Goal: Check status: Check status

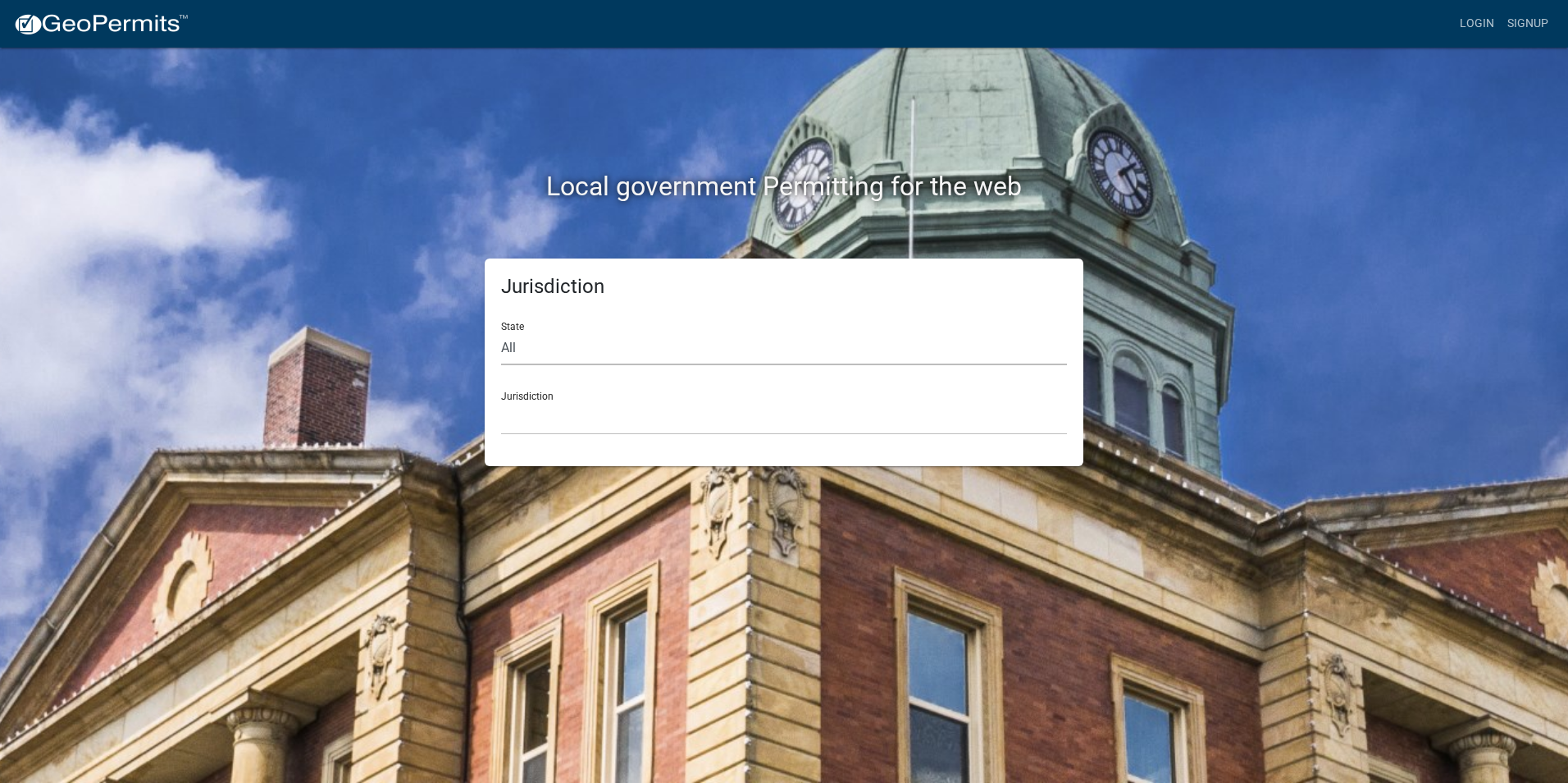
click at [638, 349] on select "All [US_STATE] [US_STATE] [US_STATE] [US_STATE] [US_STATE] [US_STATE] [US_STATE…" at bounding box center [784, 348] width 566 height 33
select select "[US_STATE]"
click at [501, 332] on select "All [US_STATE] [US_STATE] [US_STATE] [US_STATE] [US_STATE] [US_STATE] [US_STATE…" at bounding box center [784, 348] width 566 height 33
click at [564, 420] on select "City of [GEOGRAPHIC_DATA], [US_STATE] City of [GEOGRAPHIC_DATA], [US_STATE] Cit…" at bounding box center [784, 417] width 566 height 33
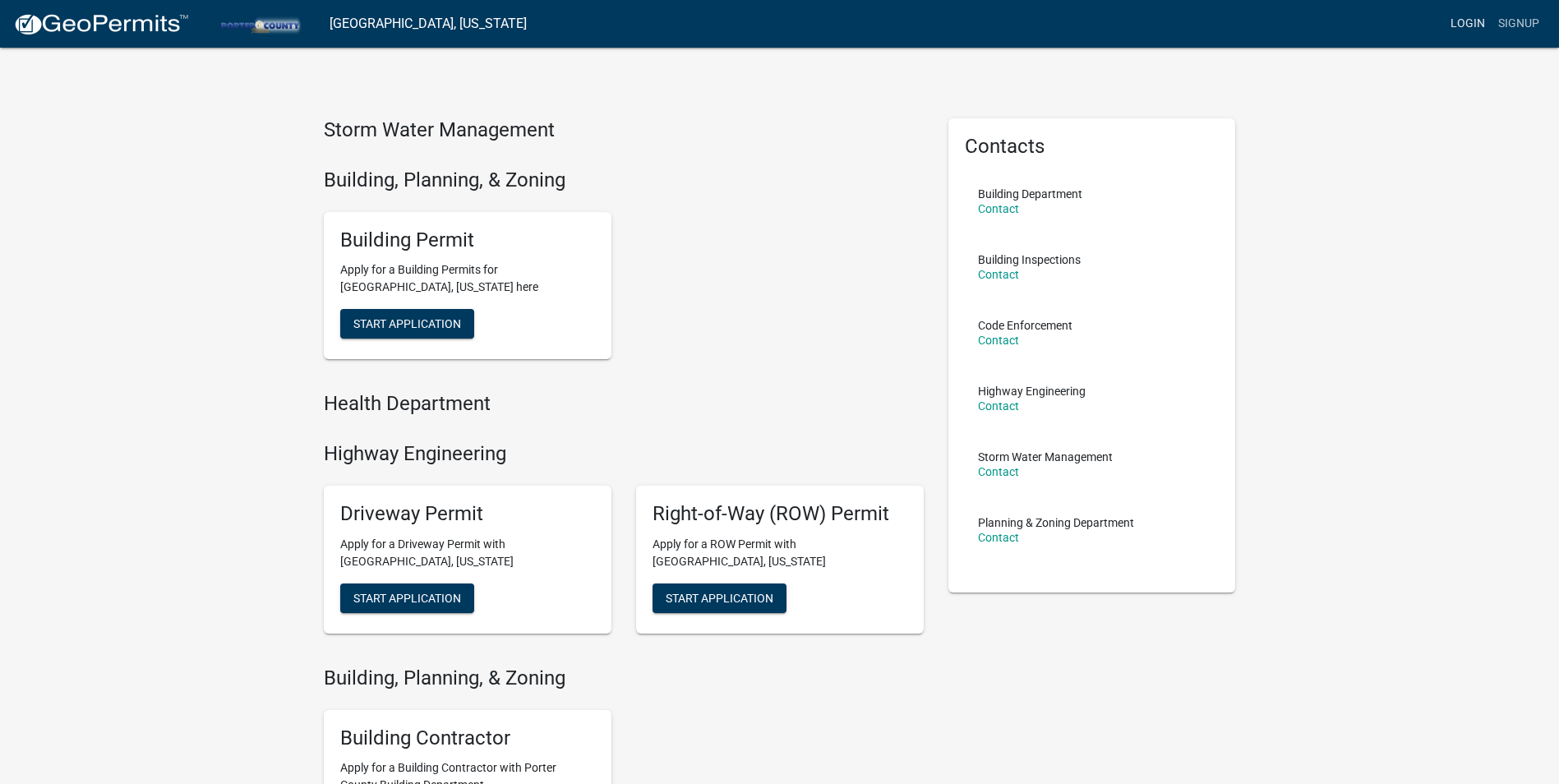
click at [1470, 17] on link "Login" at bounding box center [1468, 24] width 48 height 31
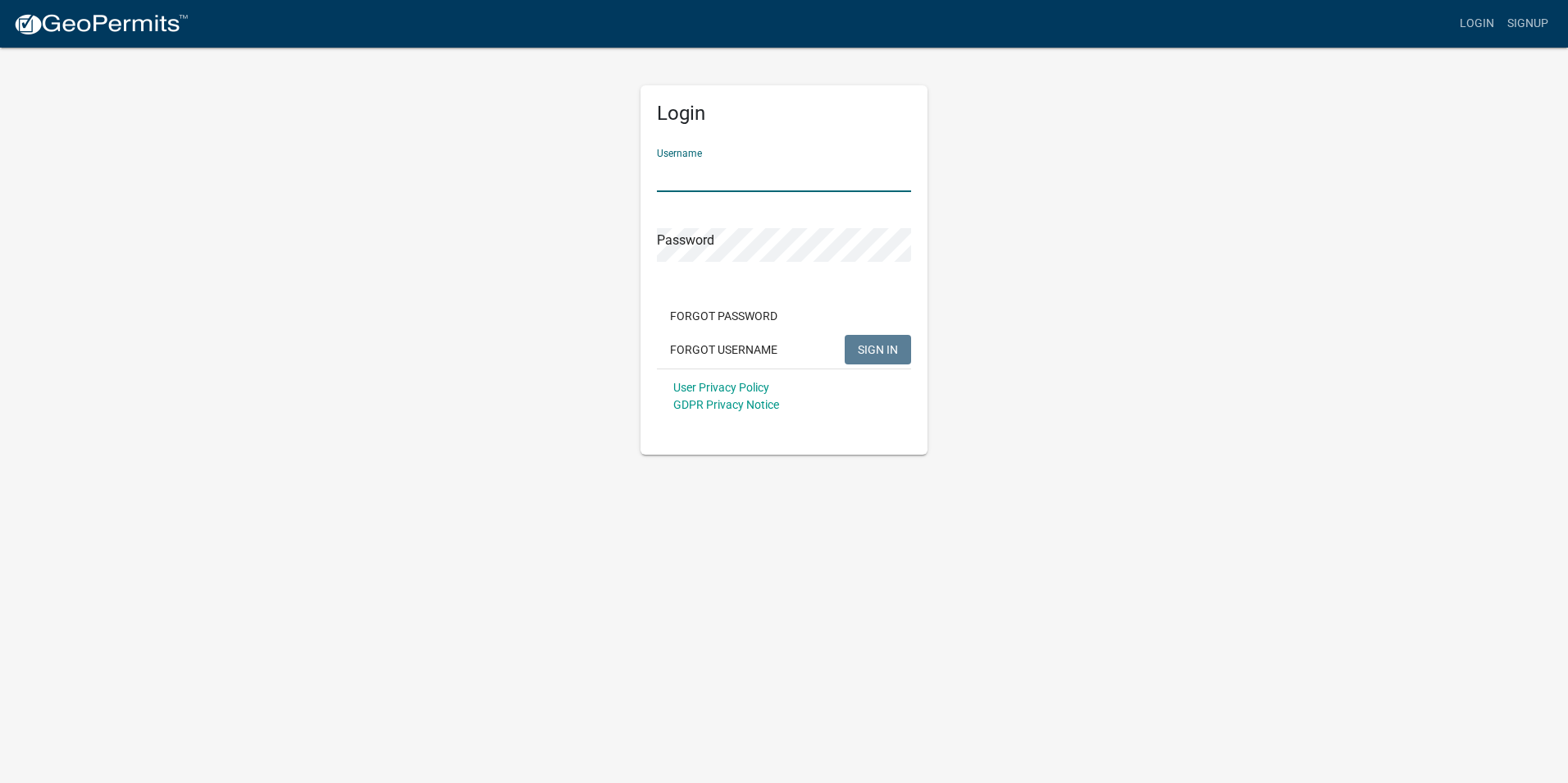
click at [752, 165] on input "Username" at bounding box center [784, 175] width 255 height 33
paste input "EriePorterCo"
type input "EriePorterCo"
click at [876, 350] on span "SIGN IN" at bounding box center [878, 349] width 40 height 13
click at [771, 177] on input "EriePorterCo" at bounding box center [784, 175] width 255 height 33
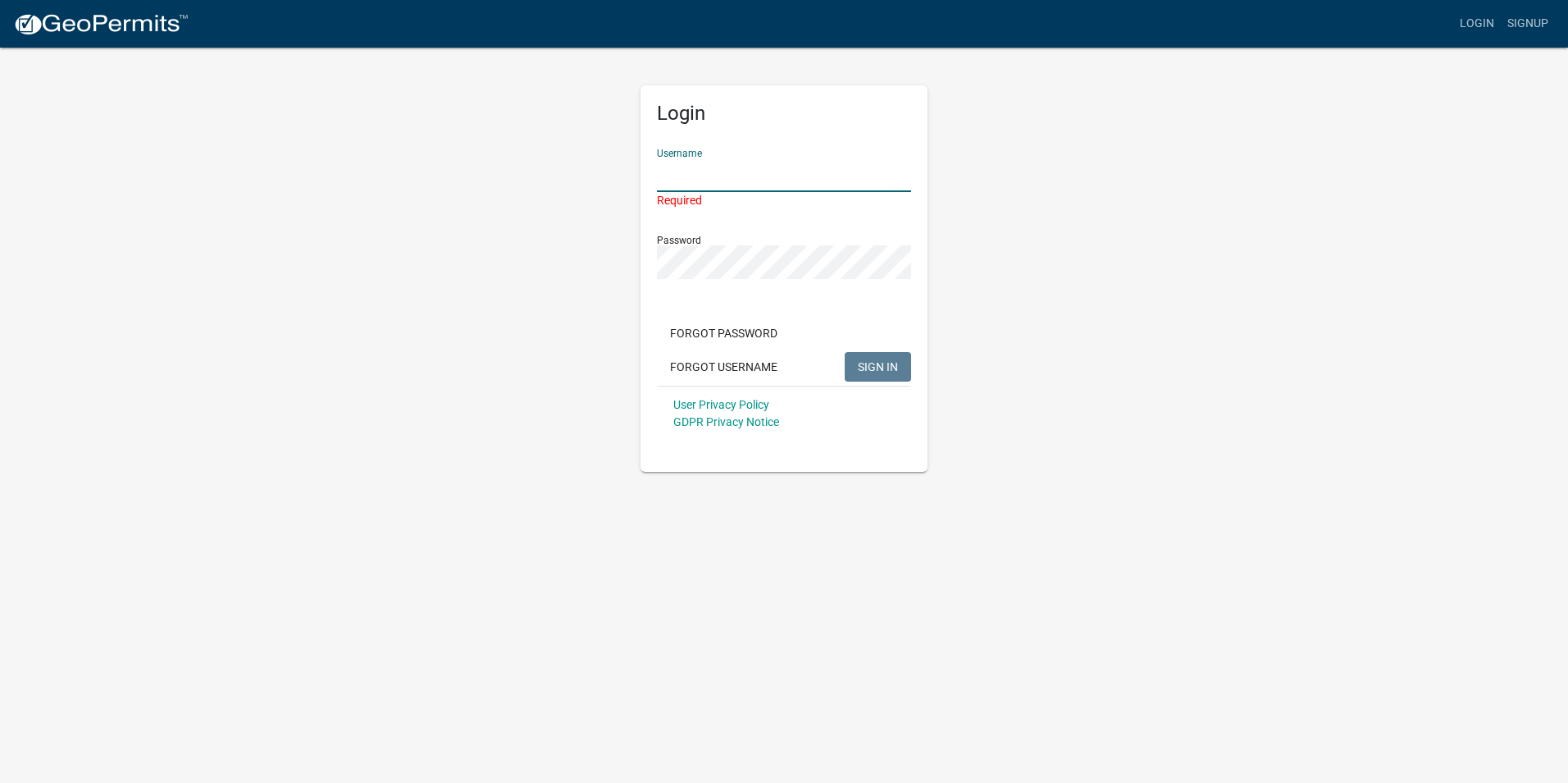
paste input "Erie Construction Mid-West"
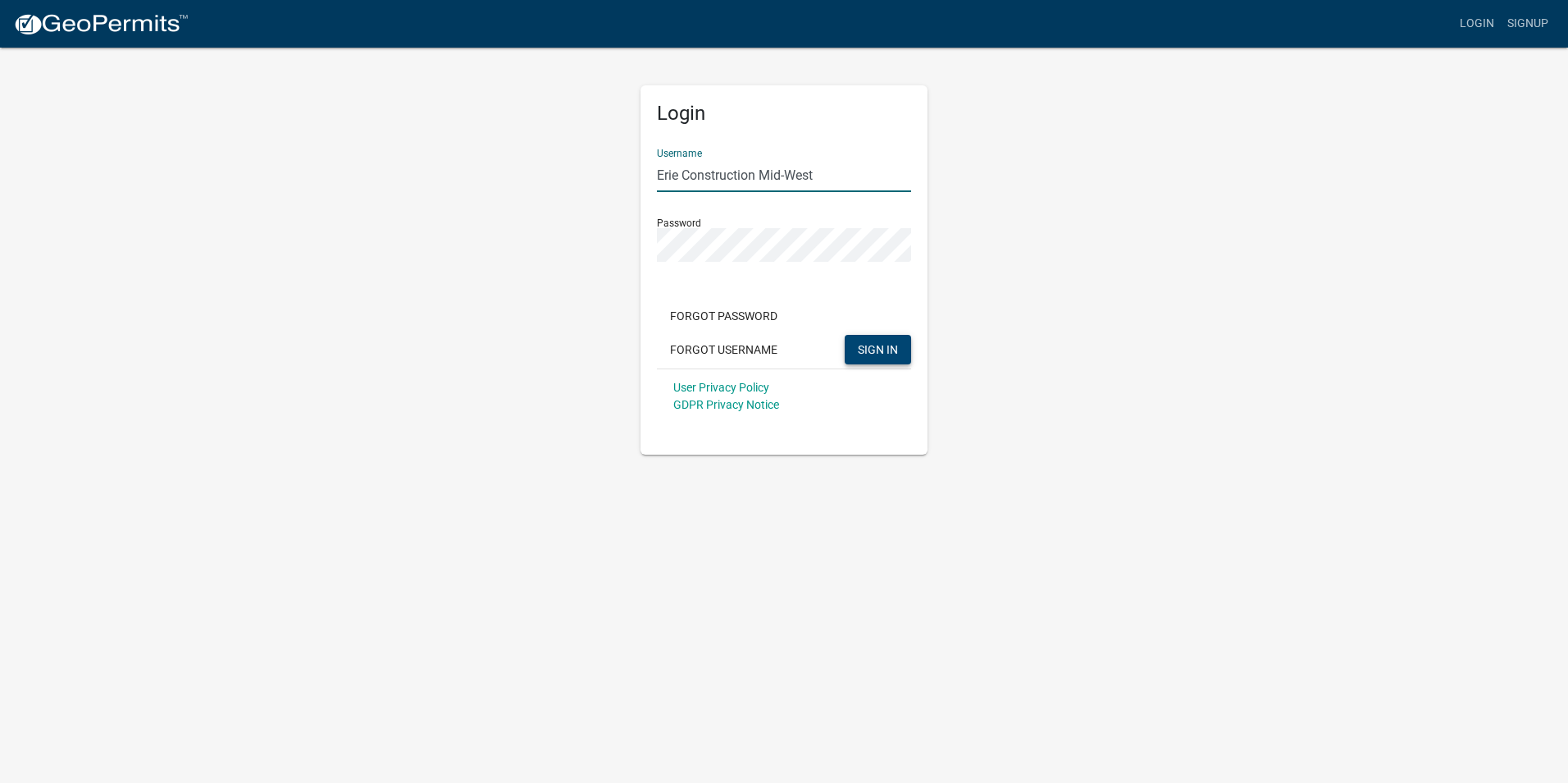
type input "Erie Construction Mid-West"
click at [867, 357] on button "SIGN IN" at bounding box center [878, 349] width 66 height 29
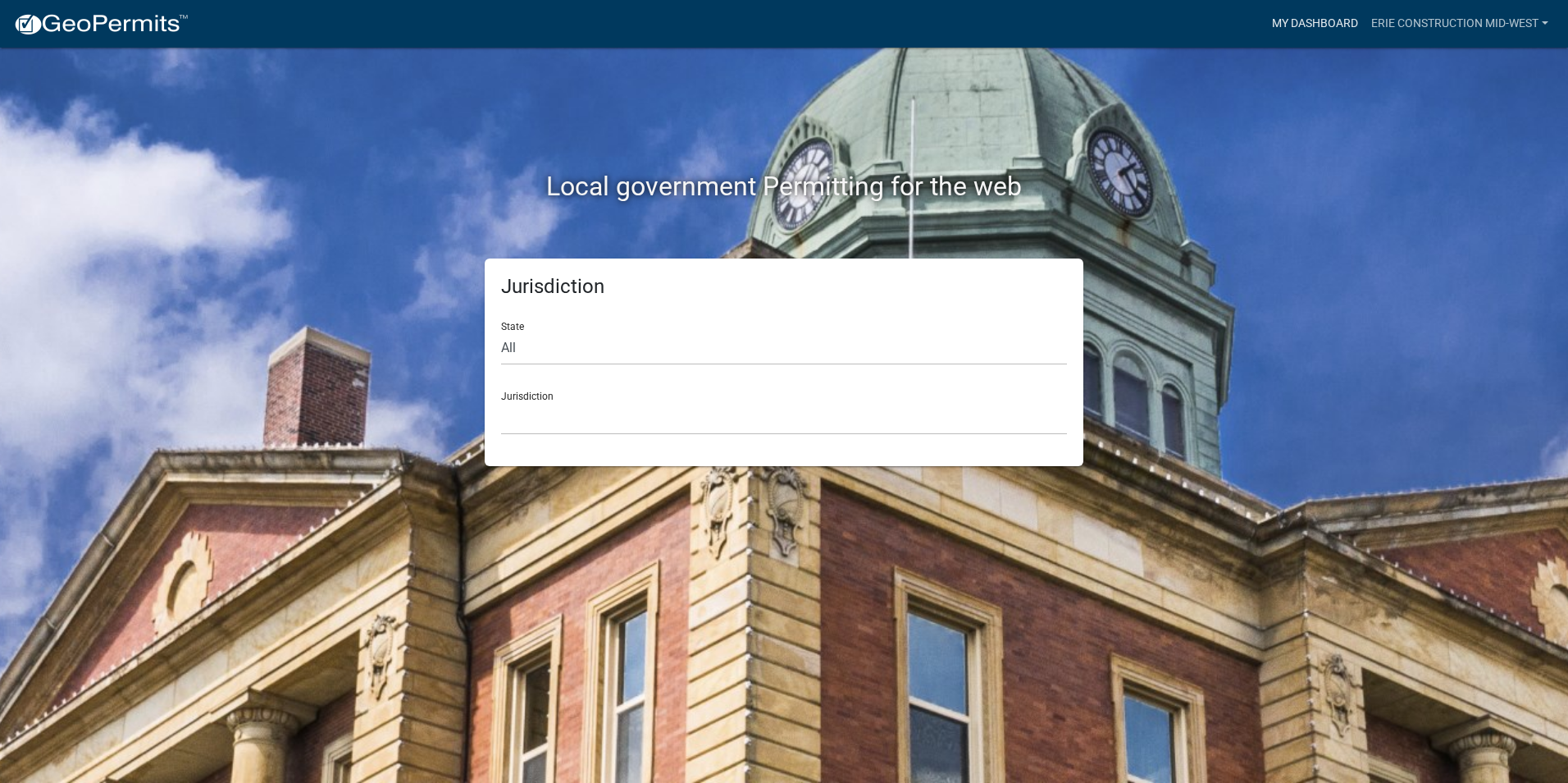
click at [1317, 21] on link "My Dashboard" at bounding box center [1314, 24] width 99 height 31
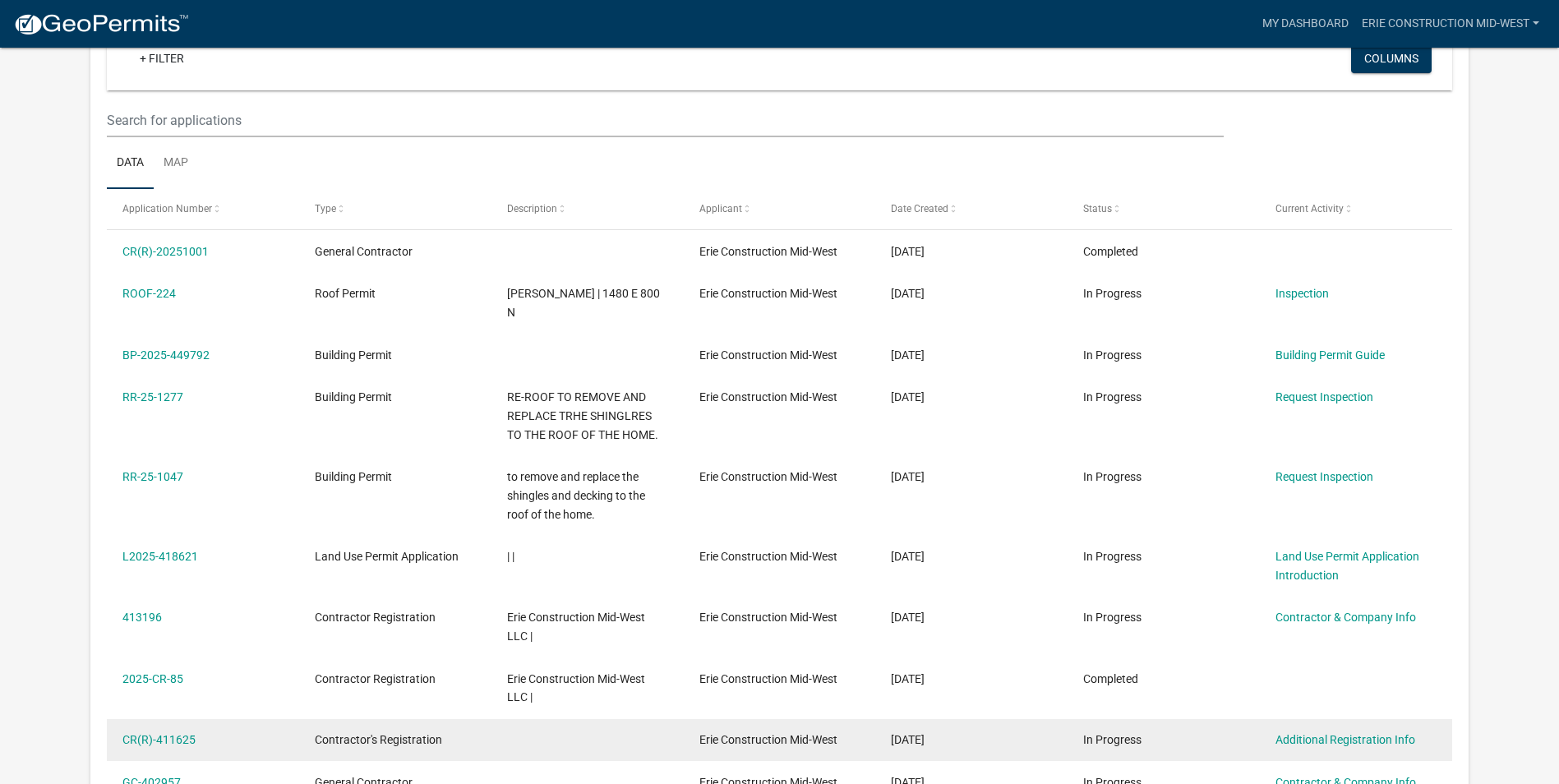
scroll to position [82, 0]
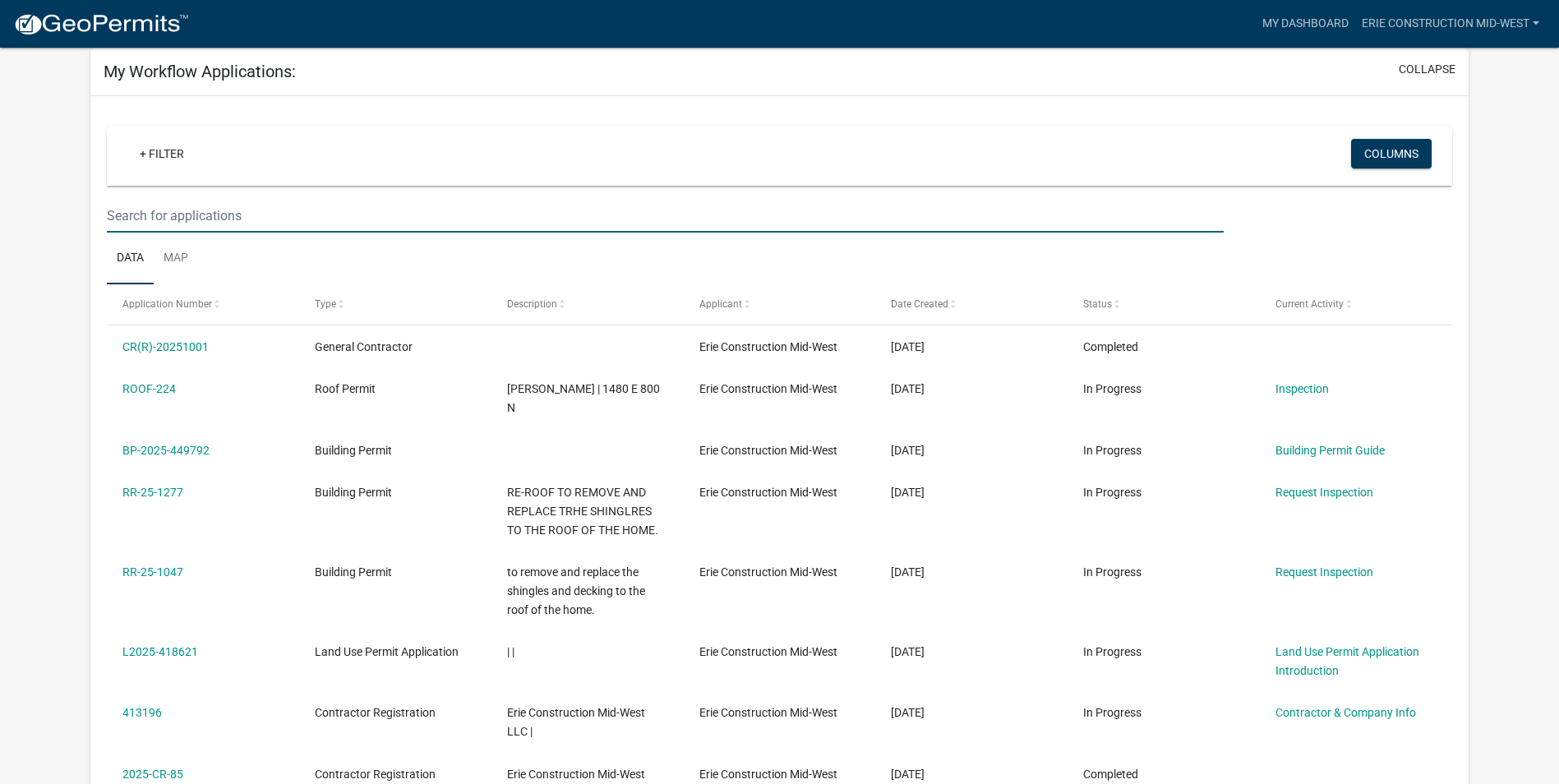
click at [304, 217] on input "text" at bounding box center [664, 215] width 1116 height 33
type input "7985"
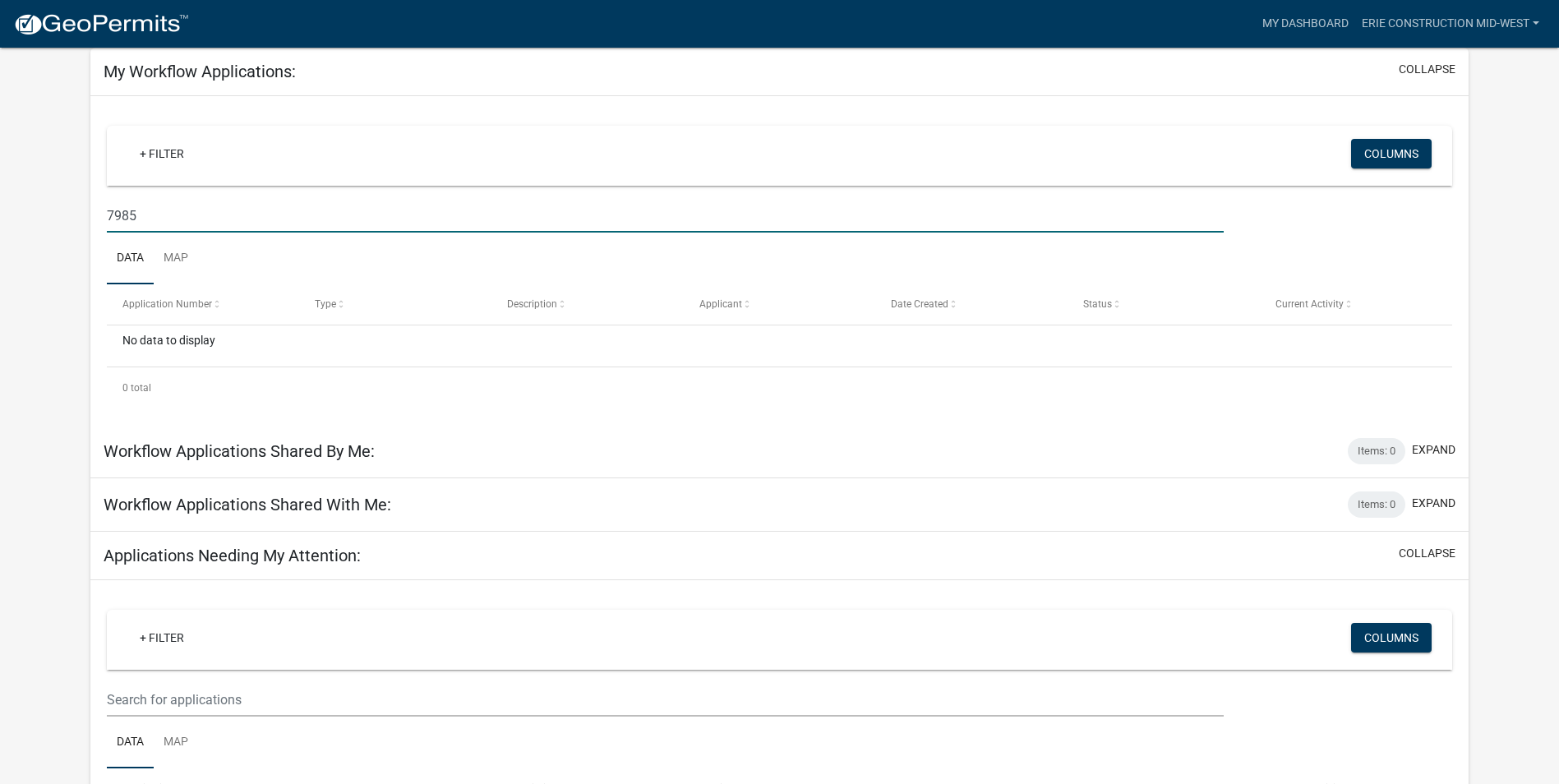
drag, startPoint x: 145, startPoint y: 220, endPoint x: 36, endPoint y: 211, distance: 109.4
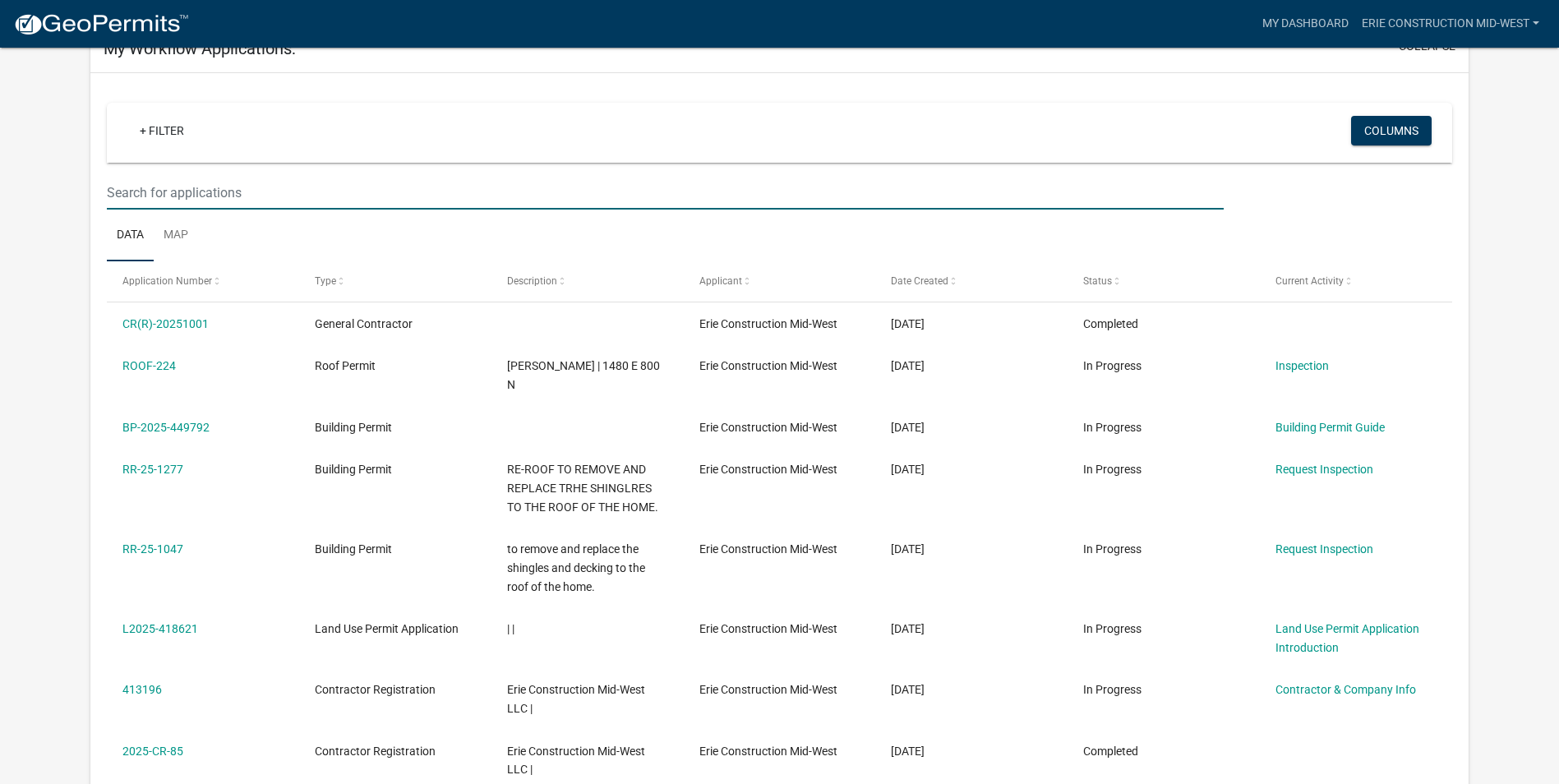
scroll to position [246, 0]
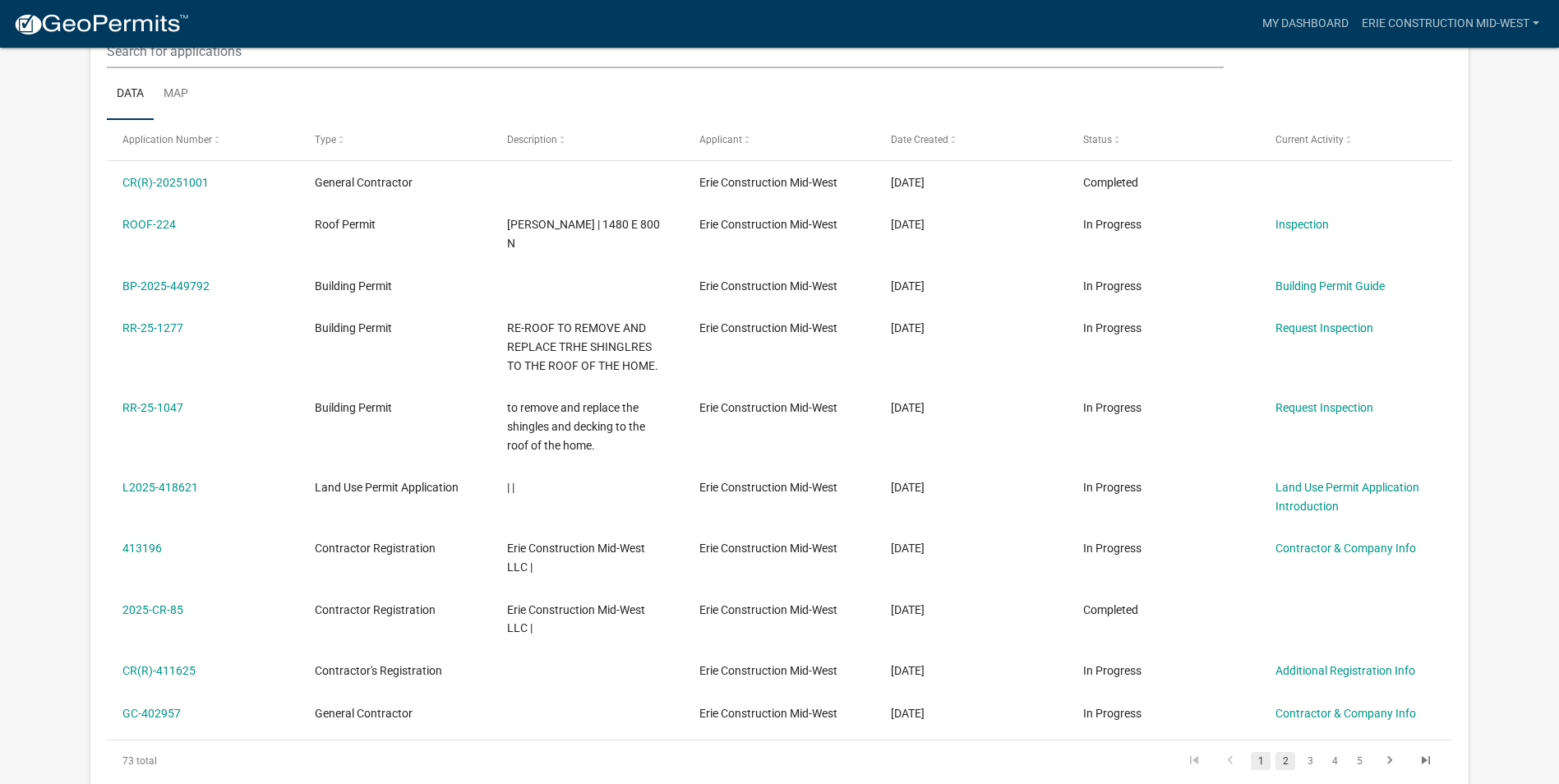
drag, startPoint x: 1287, startPoint y: 742, endPoint x: 1173, endPoint y: 637, distance: 155.0
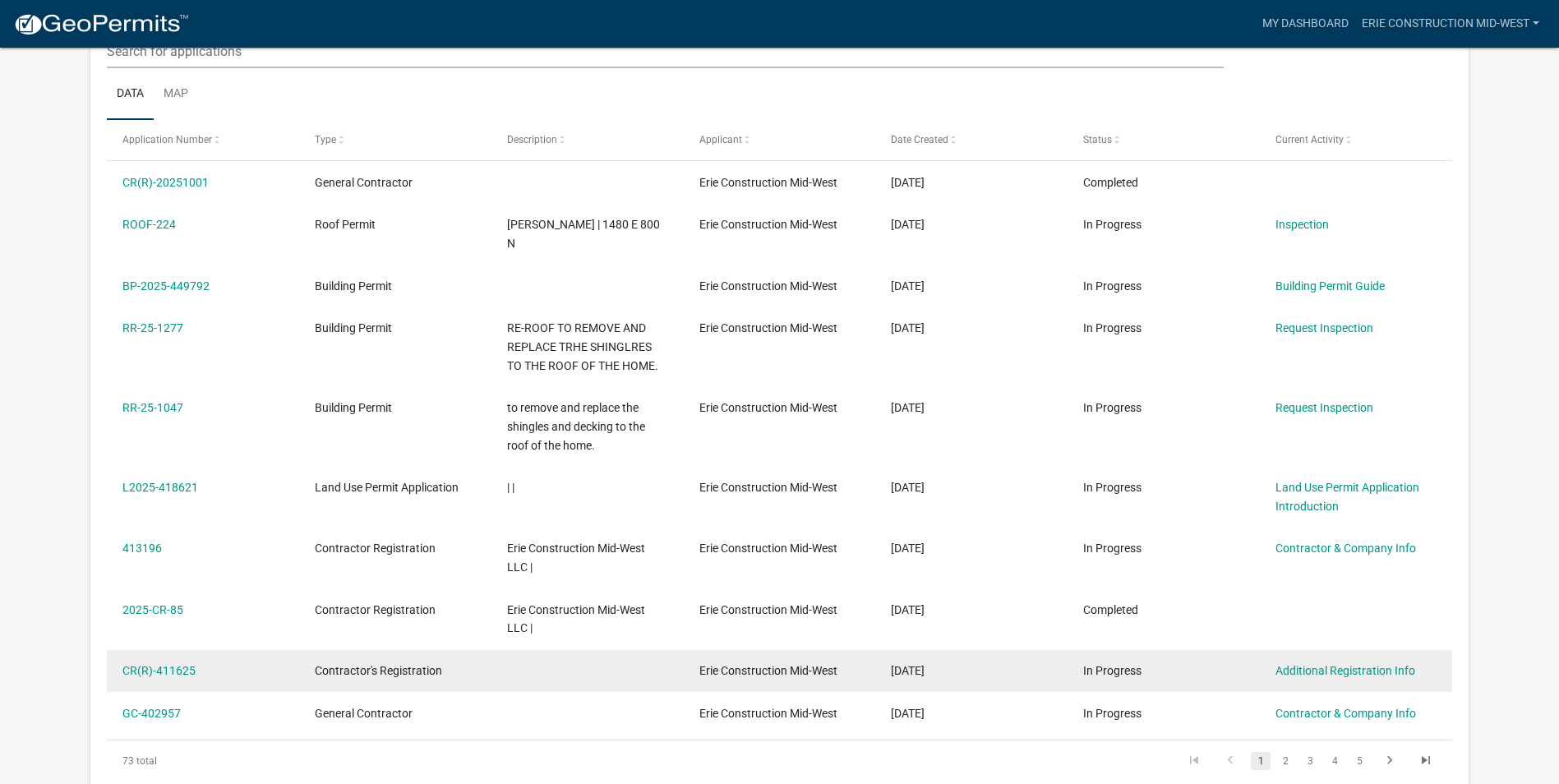
click at [1287, 752] on link "2" at bounding box center [1285, 760] width 20 height 18
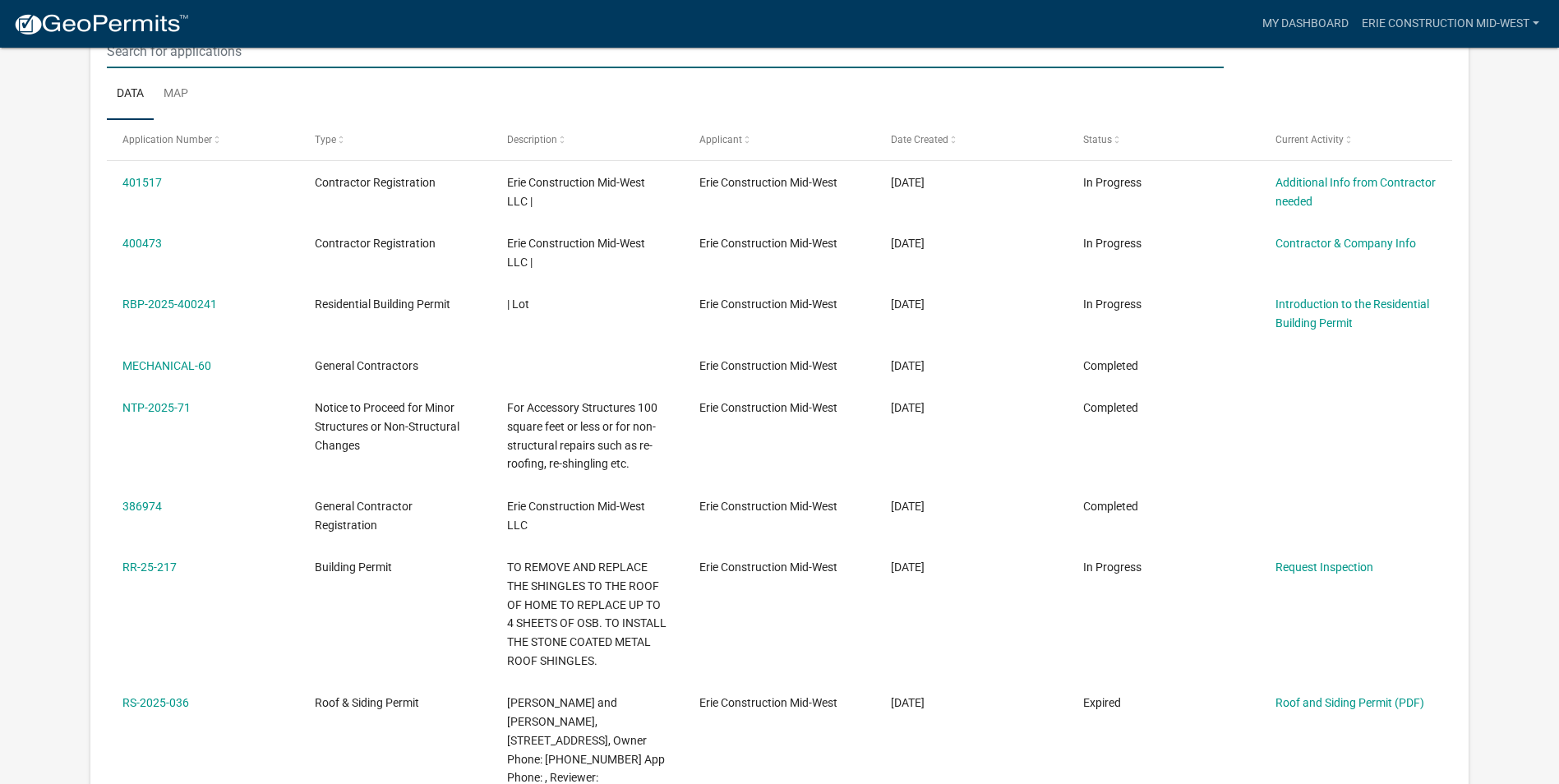
click at [278, 58] on input "text" at bounding box center [664, 50] width 1116 height 33
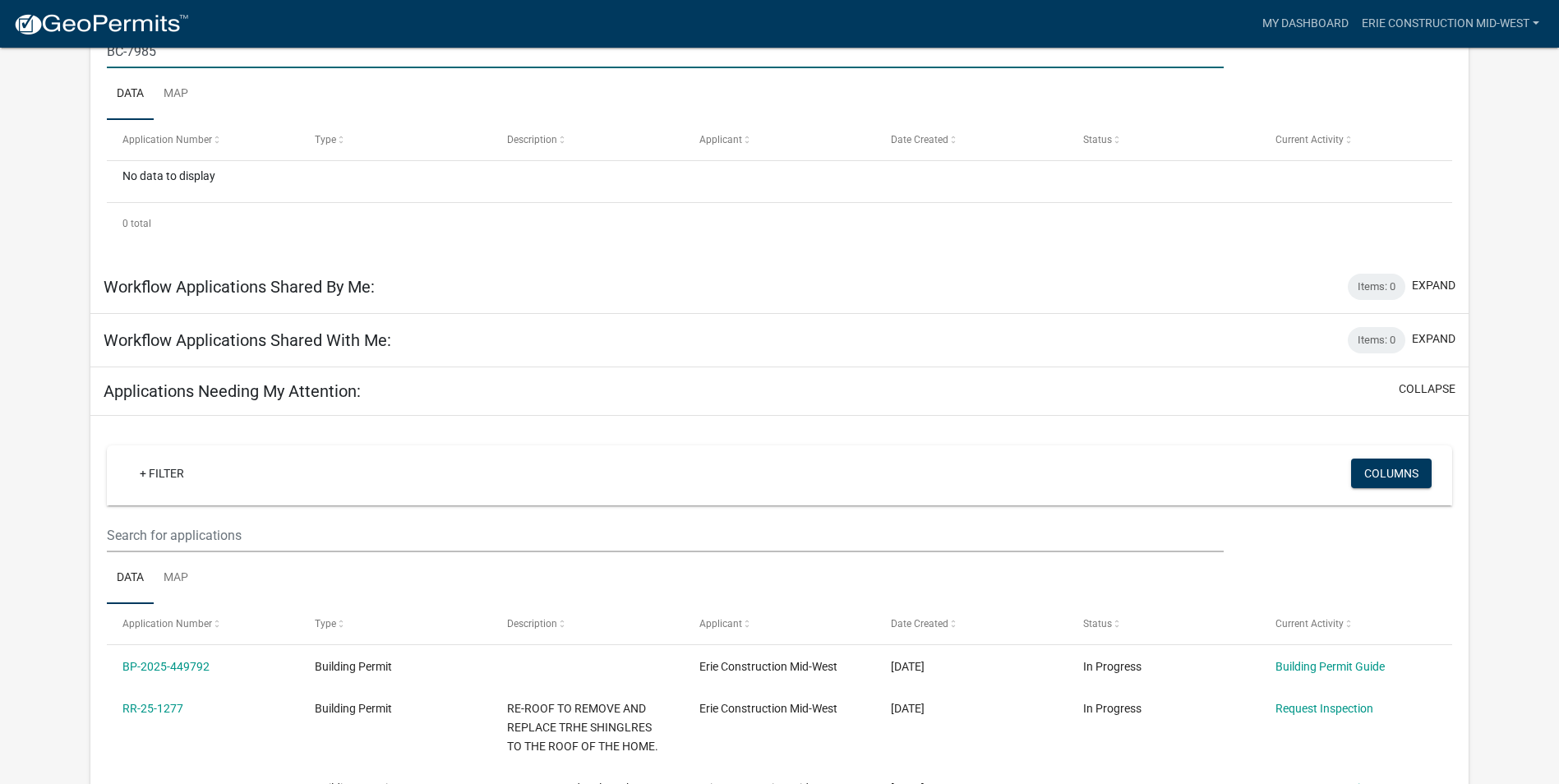
type input "BC-7985"
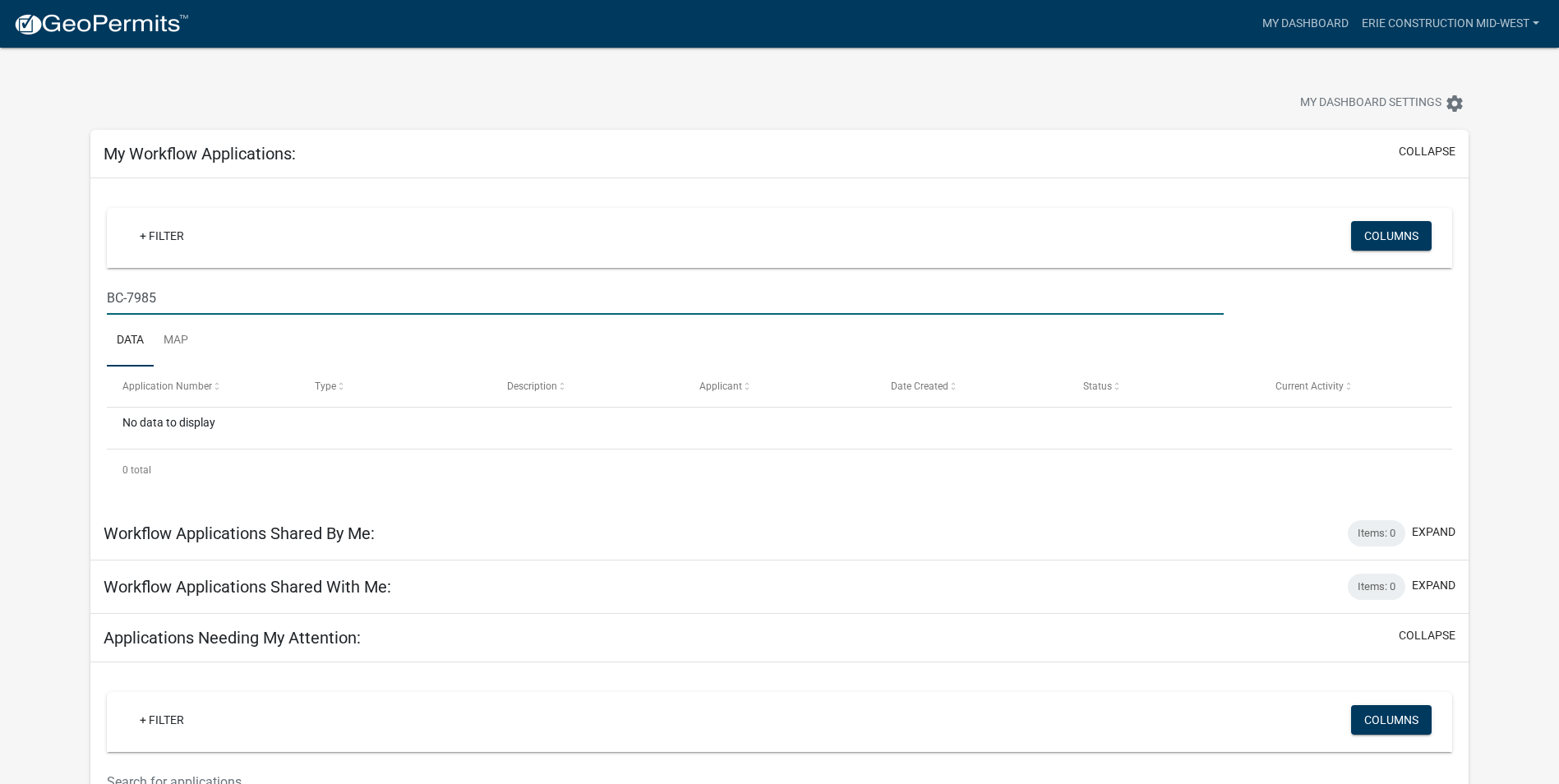
drag, startPoint x: 177, startPoint y: 291, endPoint x: 105, endPoint y: 291, distance: 72.0
click at [105, 291] on div "BC-7985" at bounding box center [664, 297] width 1141 height 33
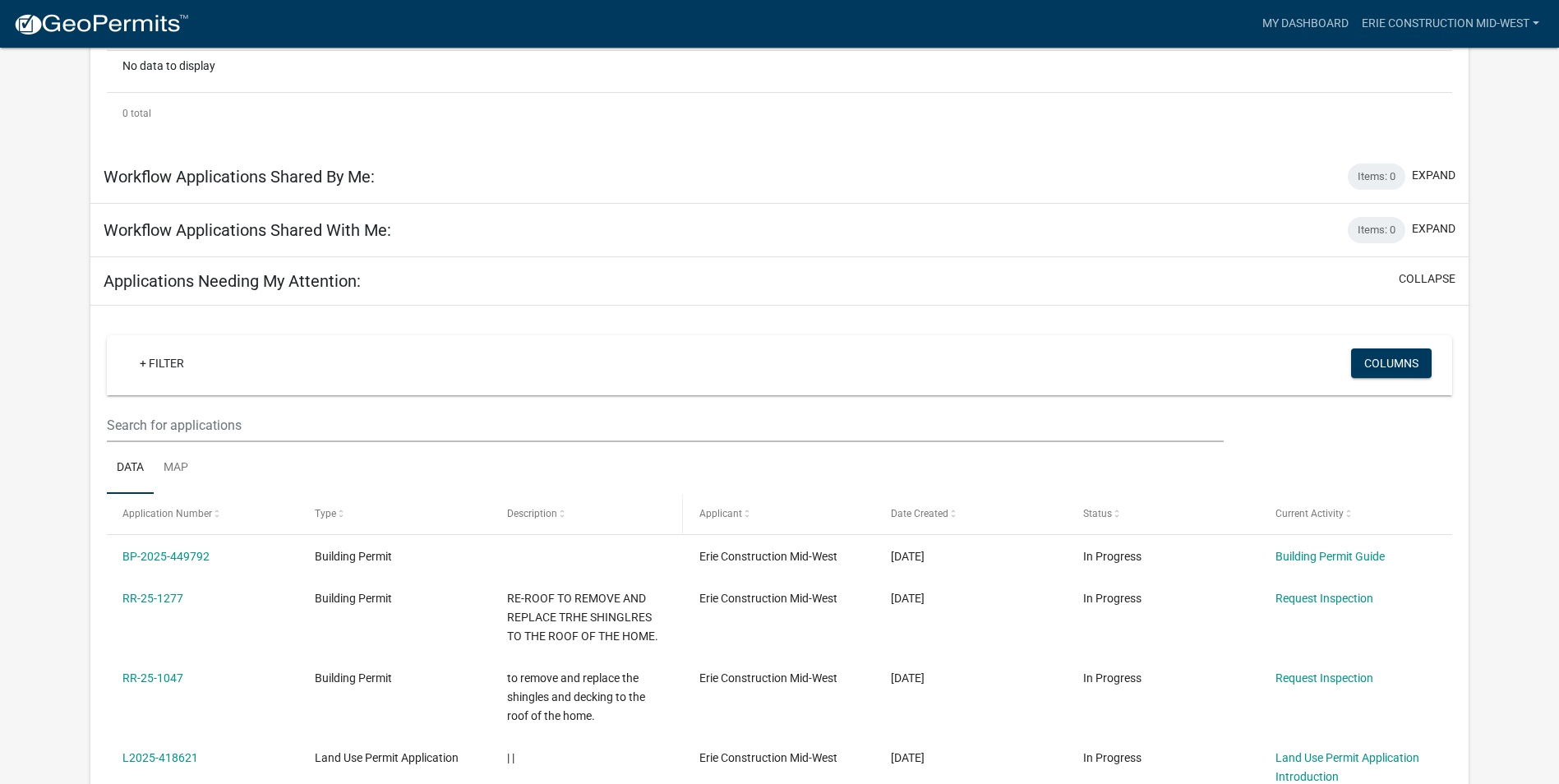
scroll to position [575, 0]
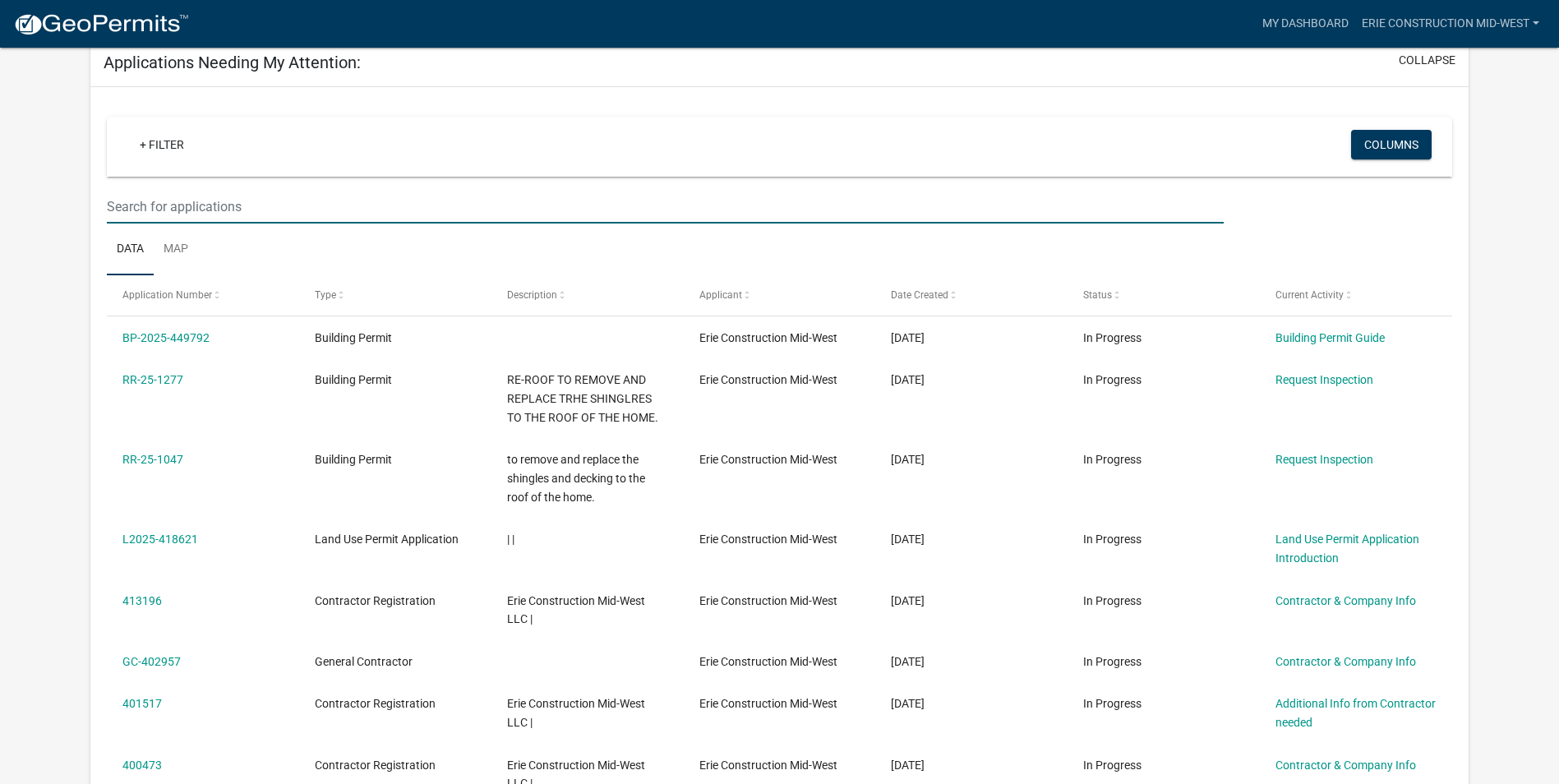
drag, startPoint x: 227, startPoint y: 201, endPoint x: 279, endPoint y: 240, distance: 65.0
click at [229, 201] on input "text" at bounding box center [664, 206] width 1116 height 33
paste input "BC-7985"
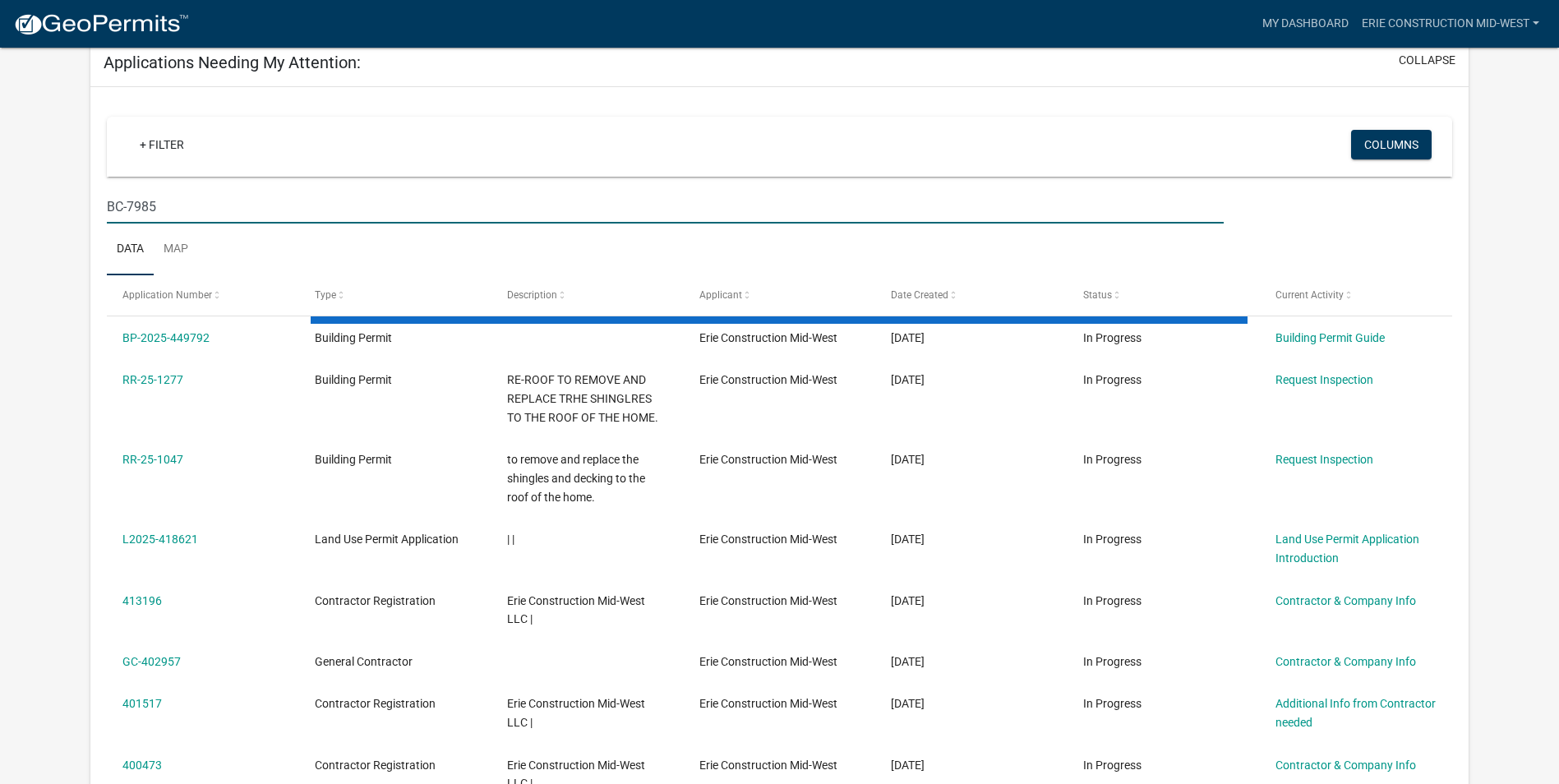
type input "BC-7985"
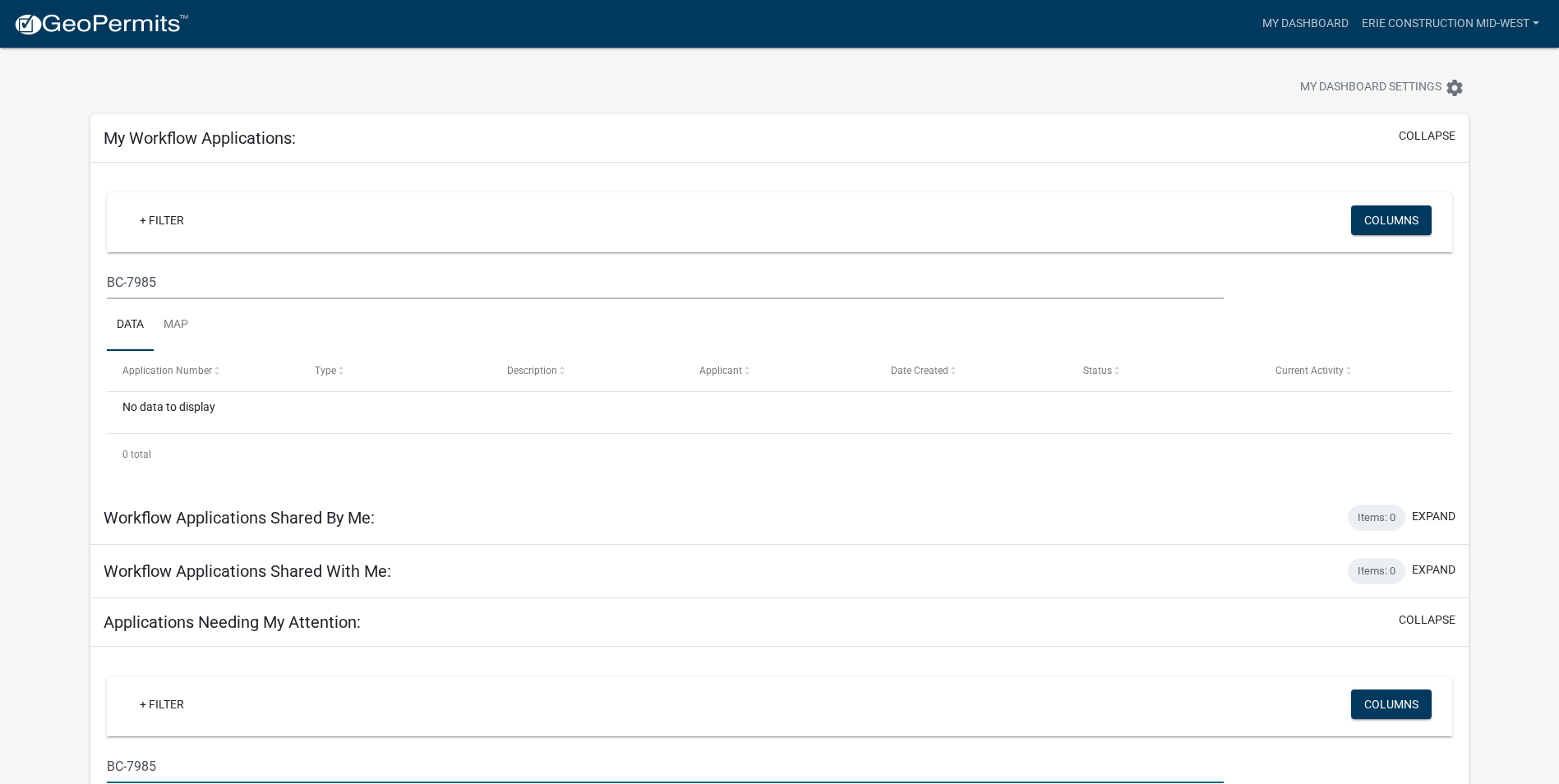
scroll to position [0, 0]
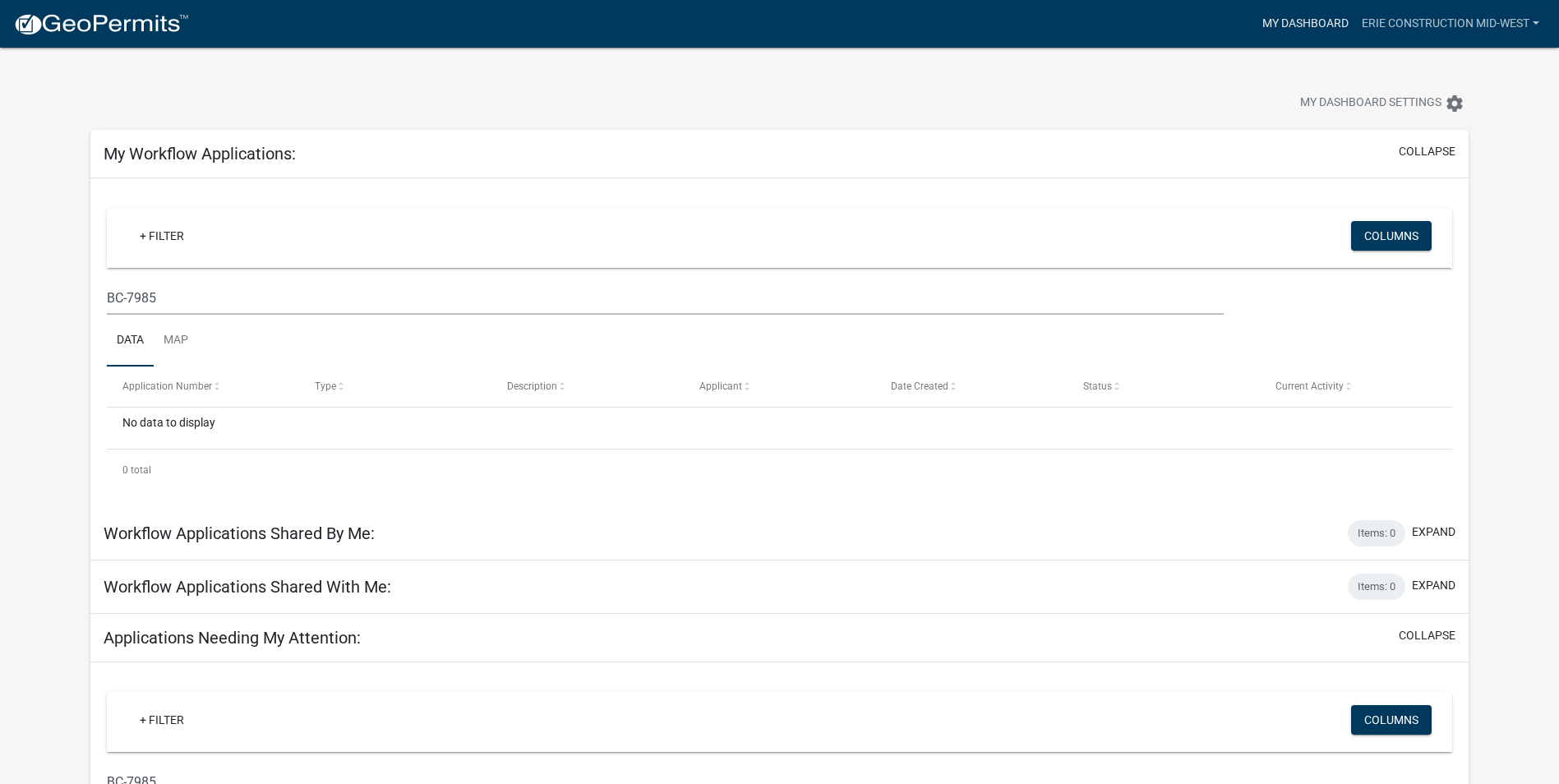
click at [1301, 21] on link "My Dashboard" at bounding box center [1305, 24] width 99 height 31
click at [1344, 102] on span "My Dashboard Settings" at bounding box center [1371, 103] width 141 height 20
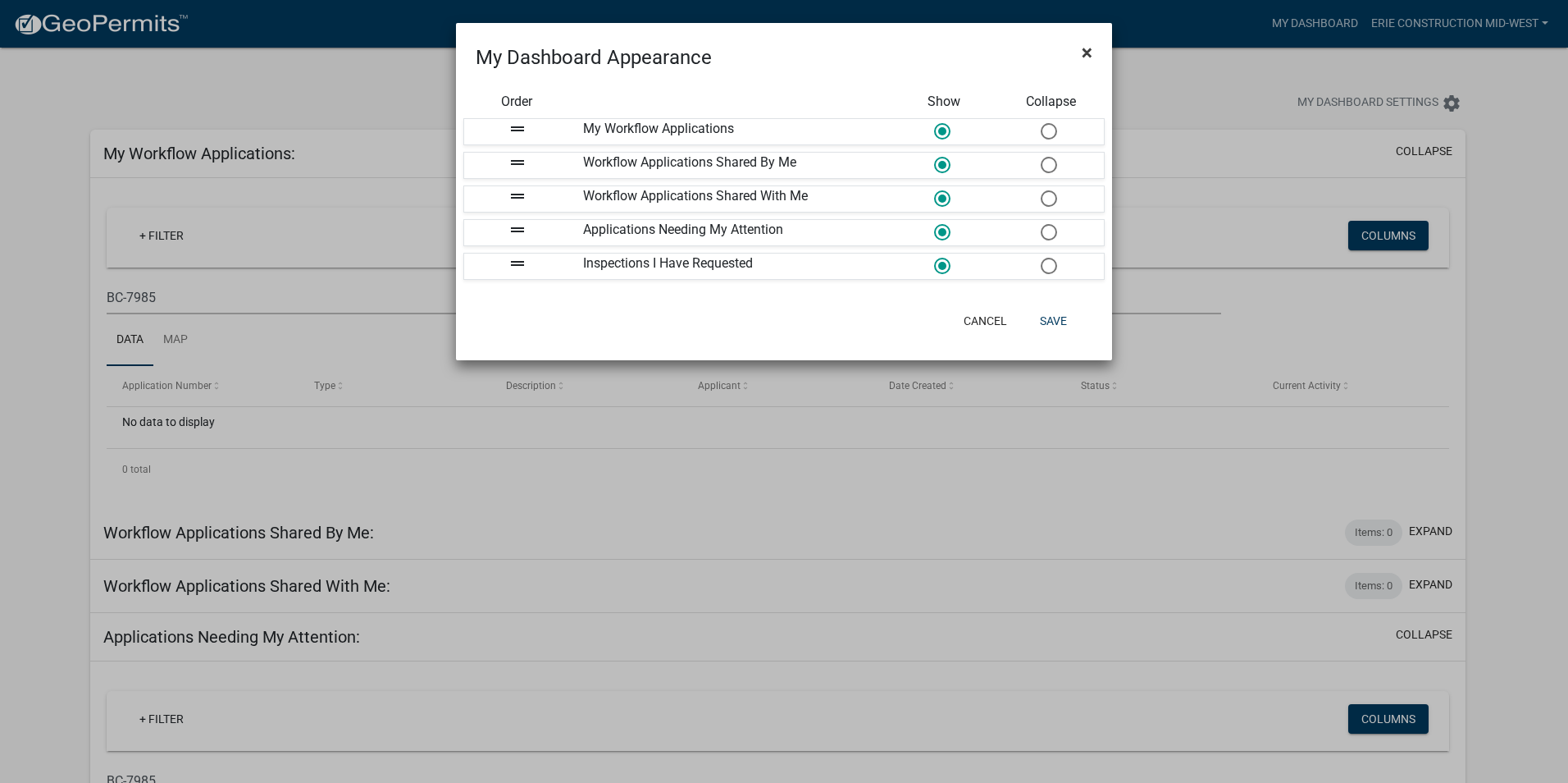
click at [1086, 51] on span "×" at bounding box center [1086, 52] width 10 height 23
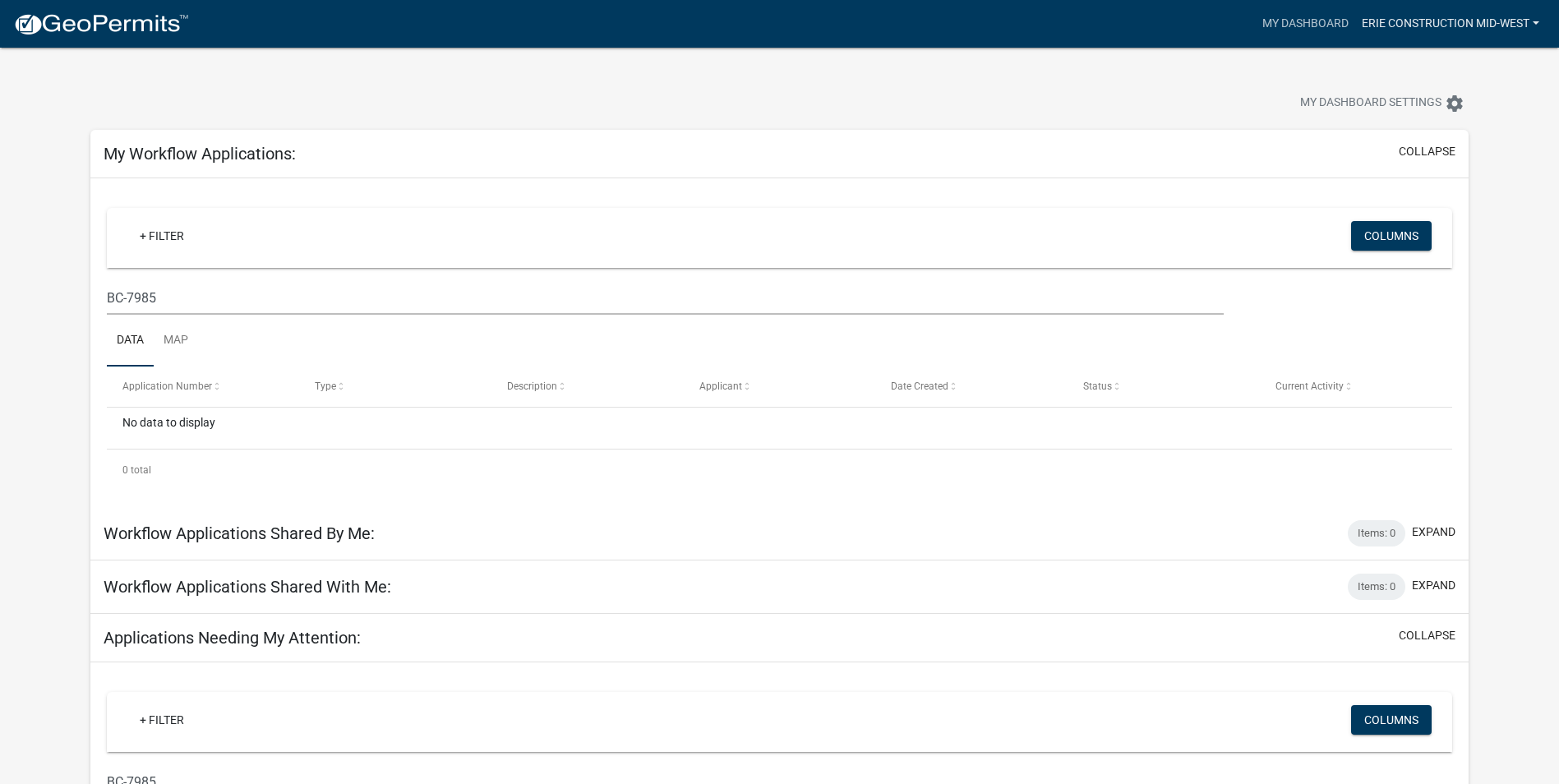
click at [1443, 25] on link "Erie Construction Mid-West" at bounding box center [1450, 24] width 190 height 31
click at [149, 29] on img at bounding box center [101, 25] width 176 height 25
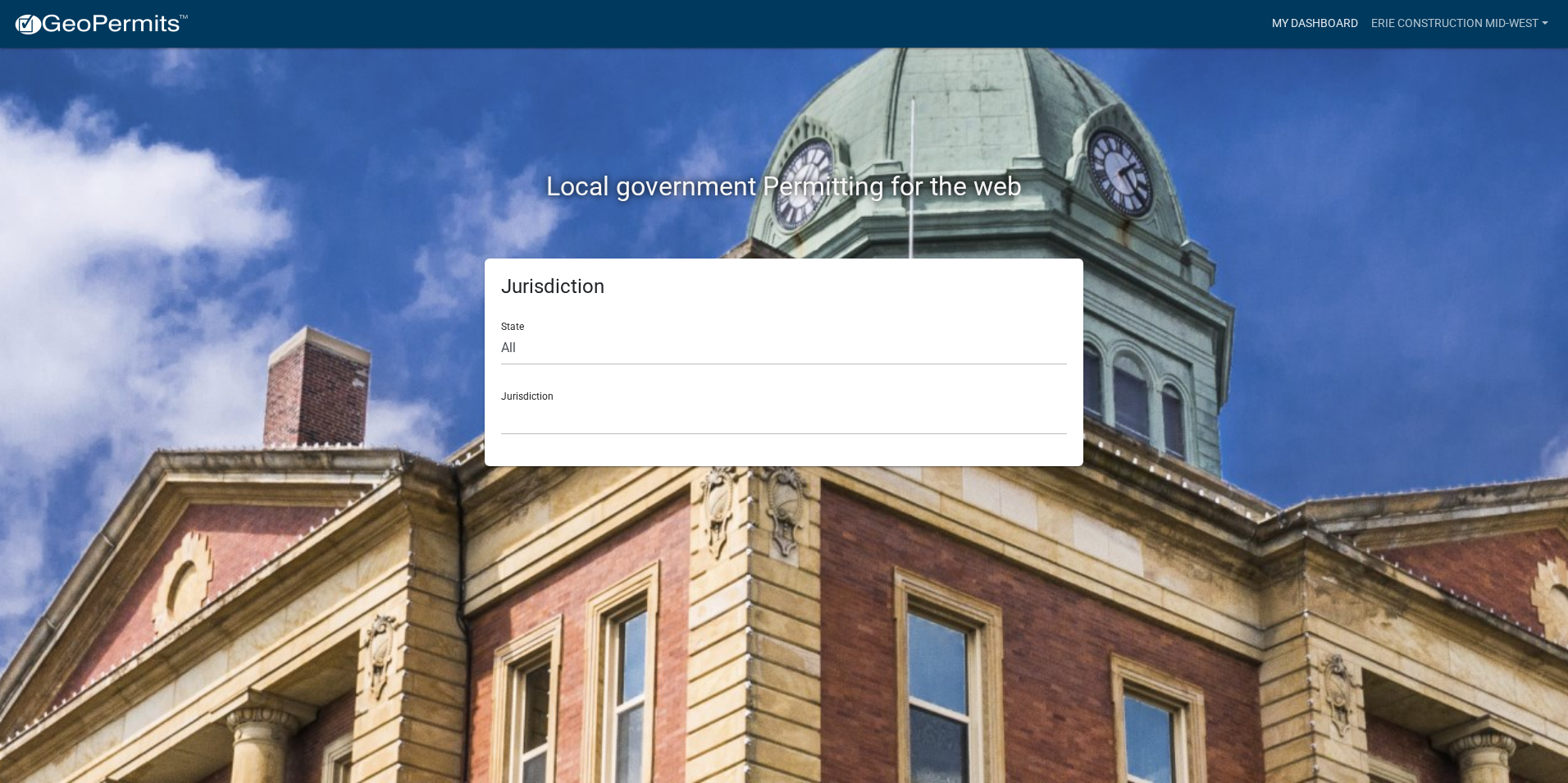
click at [1312, 24] on link "My Dashboard" at bounding box center [1314, 24] width 99 height 31
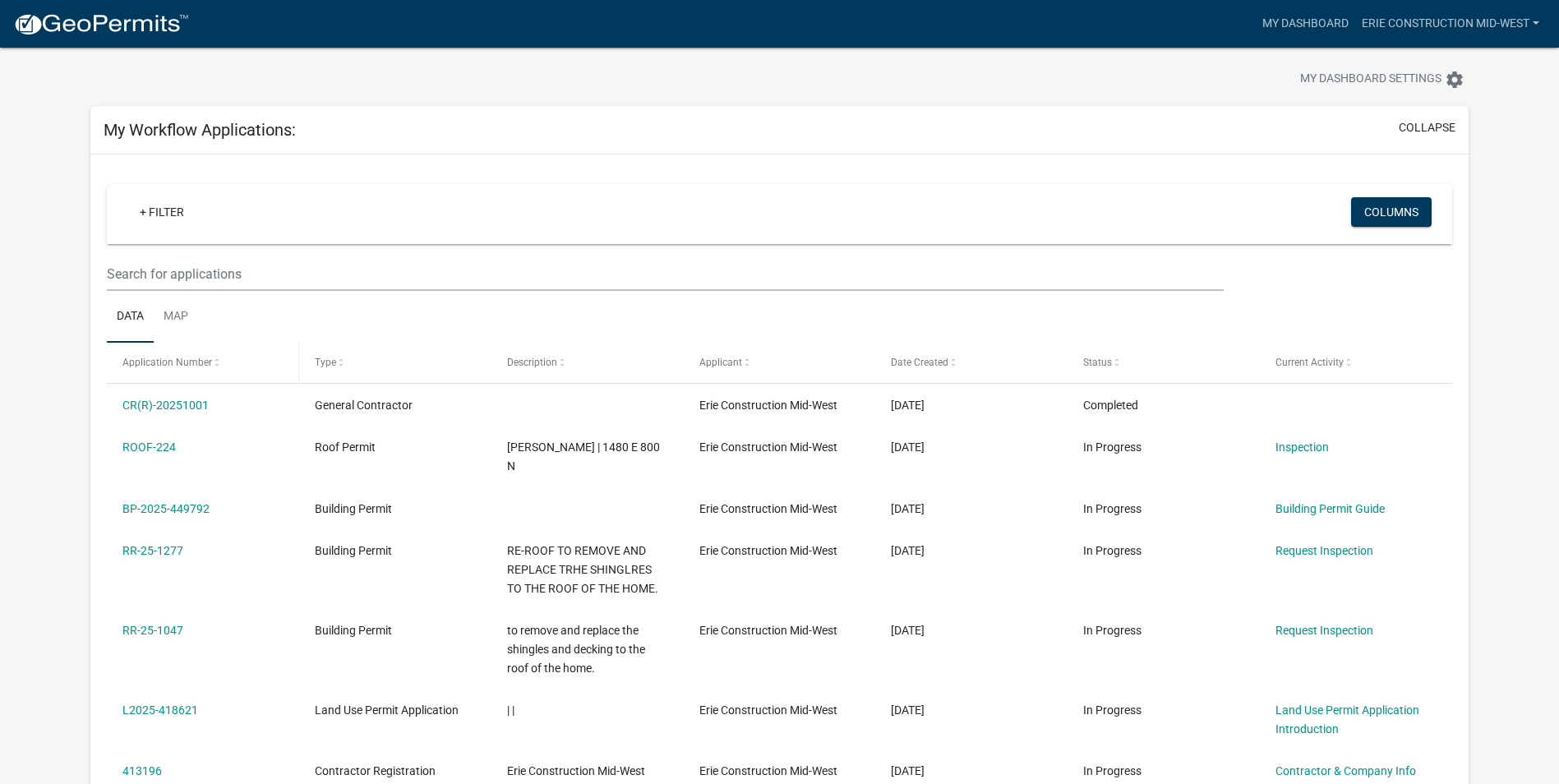
scroll to position [15, 0]
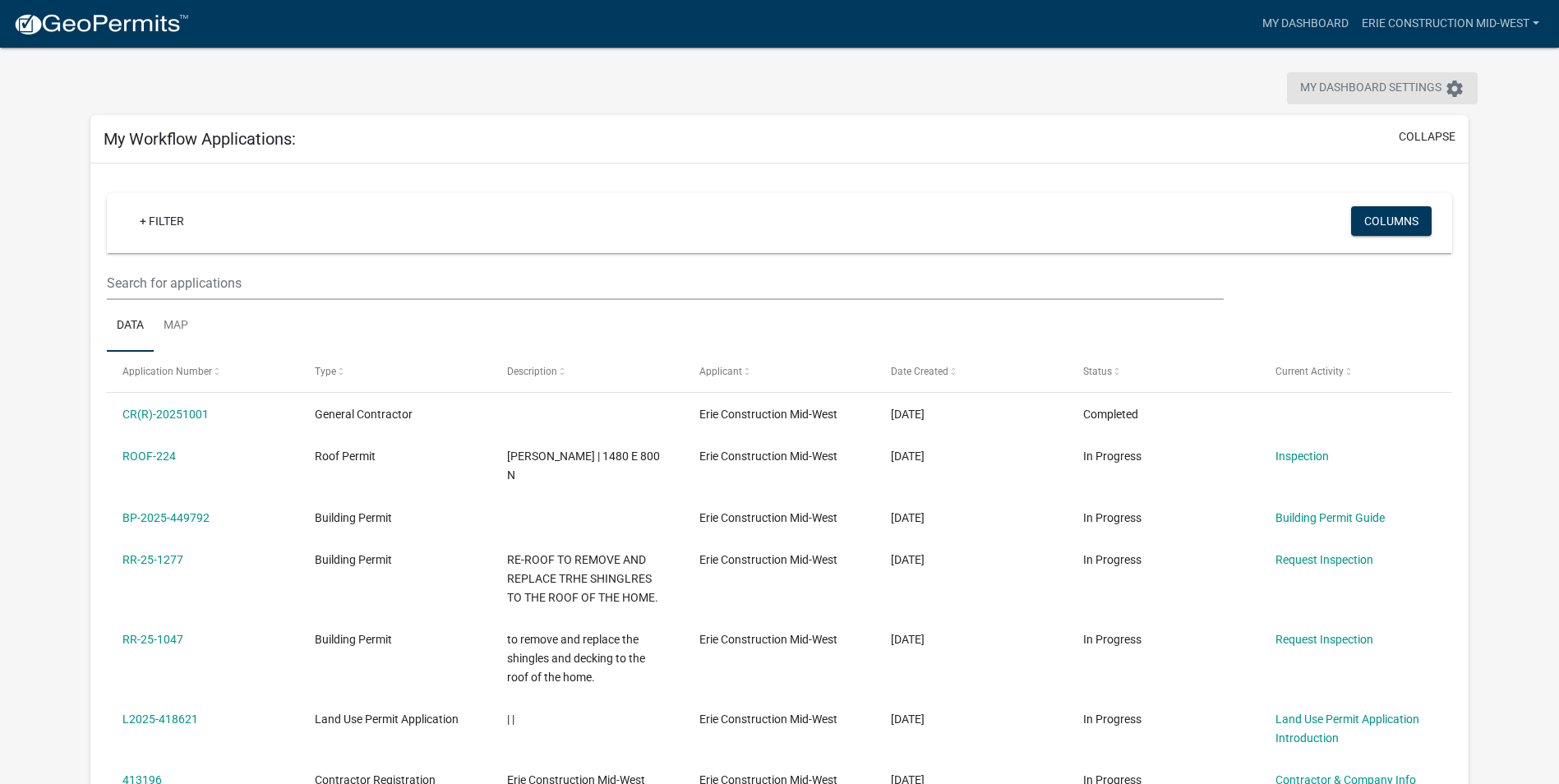
click at [1355, 86] on span "My Dashboard Settings" at bounding box center [1371, 88] width 141 height 20
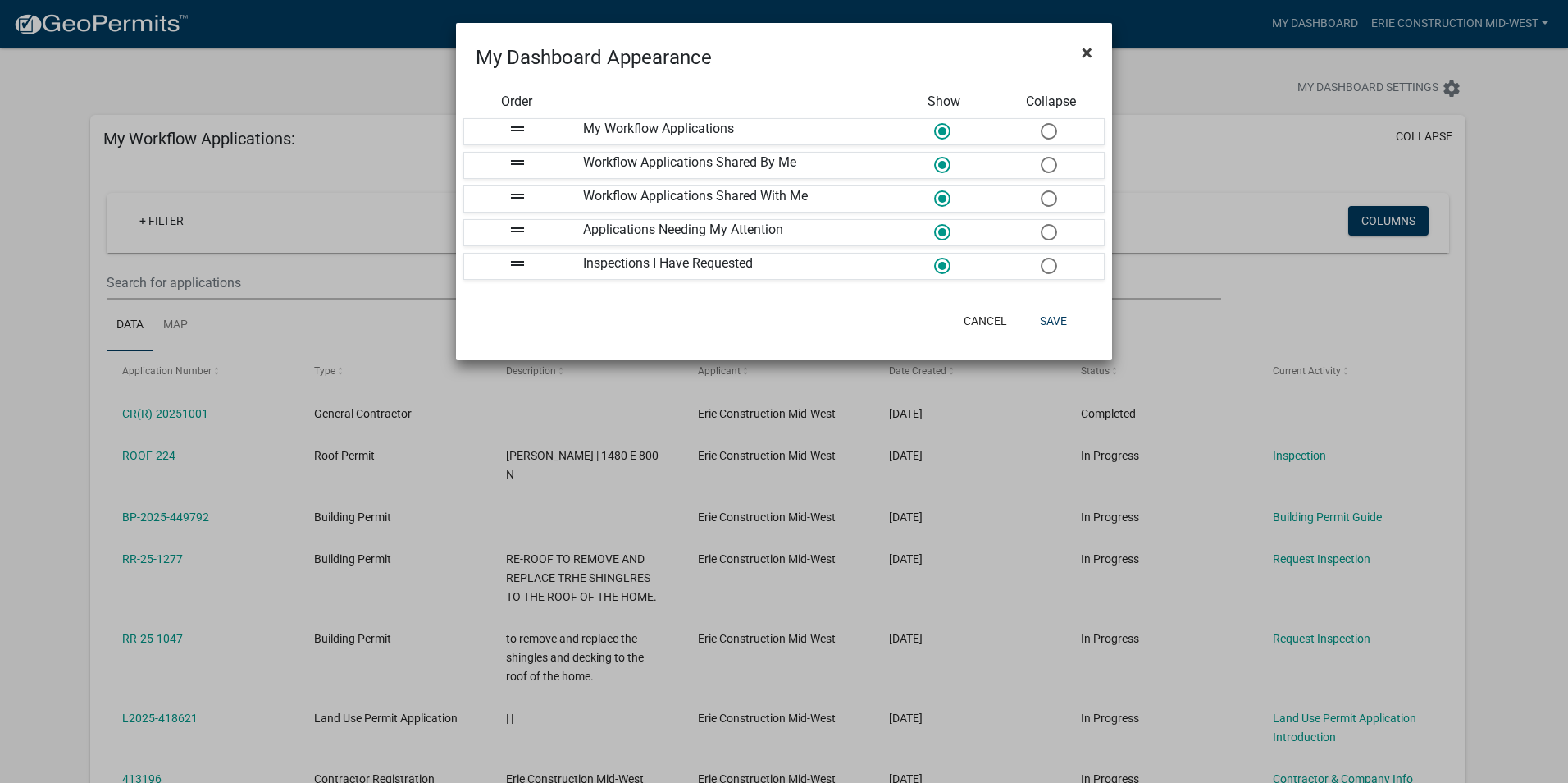
drag, startPoint x: 1085, startPoint y: 56, endPoint x: 1130, endPoint y: 48, distance: 45.7
click at [1086, 56] on span "×" at bounding box center [1086, 52] width 10 height 23
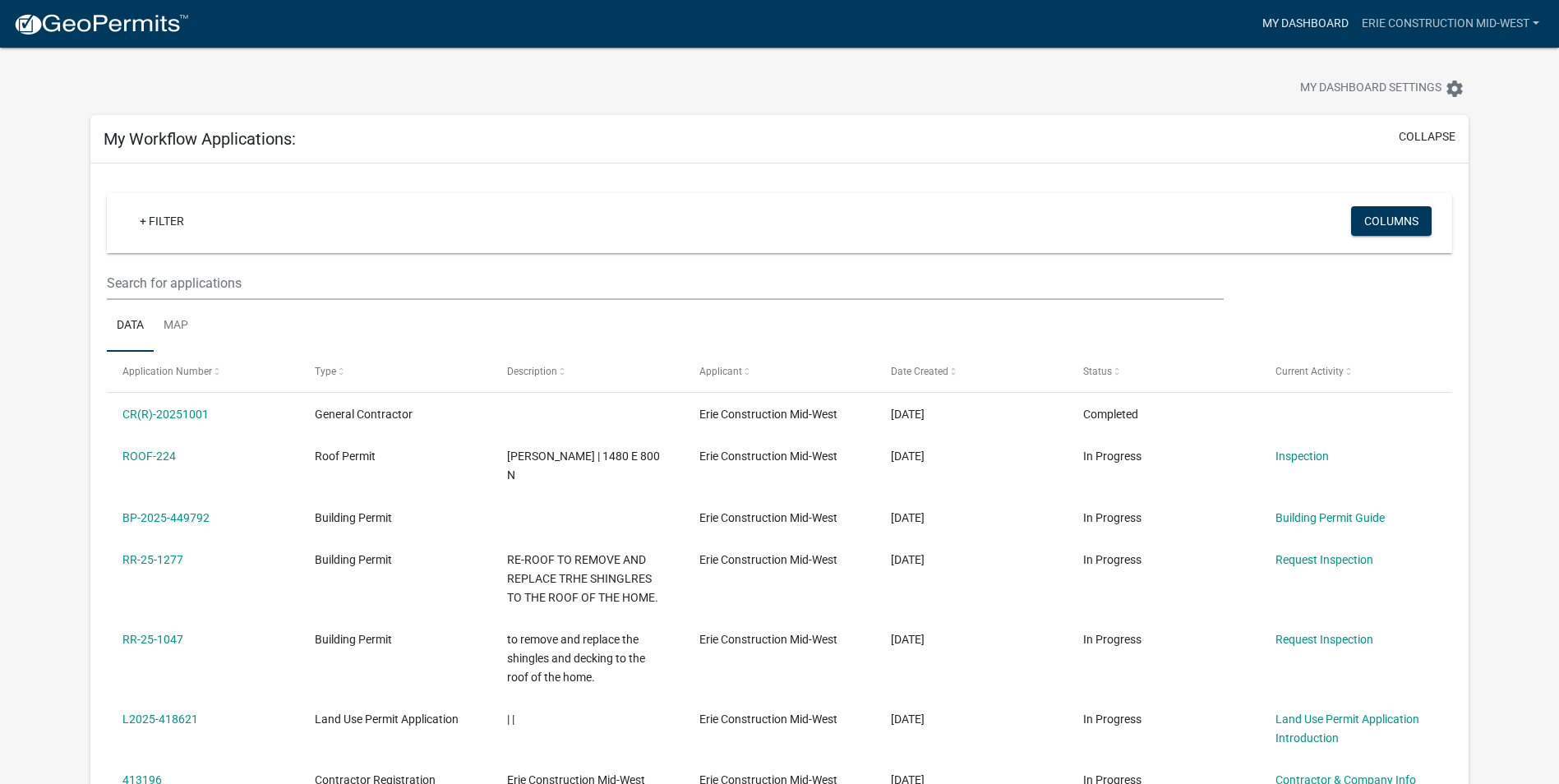
click at [1295, 18] on link "My Dashboard" at bounding box center [1305, 24] width 99 height 31
click at [1382, 19] on link "Erie Construction Mid-West" at bounding box center [1450, 24] width 190 height 31
click at [1461, 69] on link "Account" at bounding box center [1480, 67] width 131 height 39
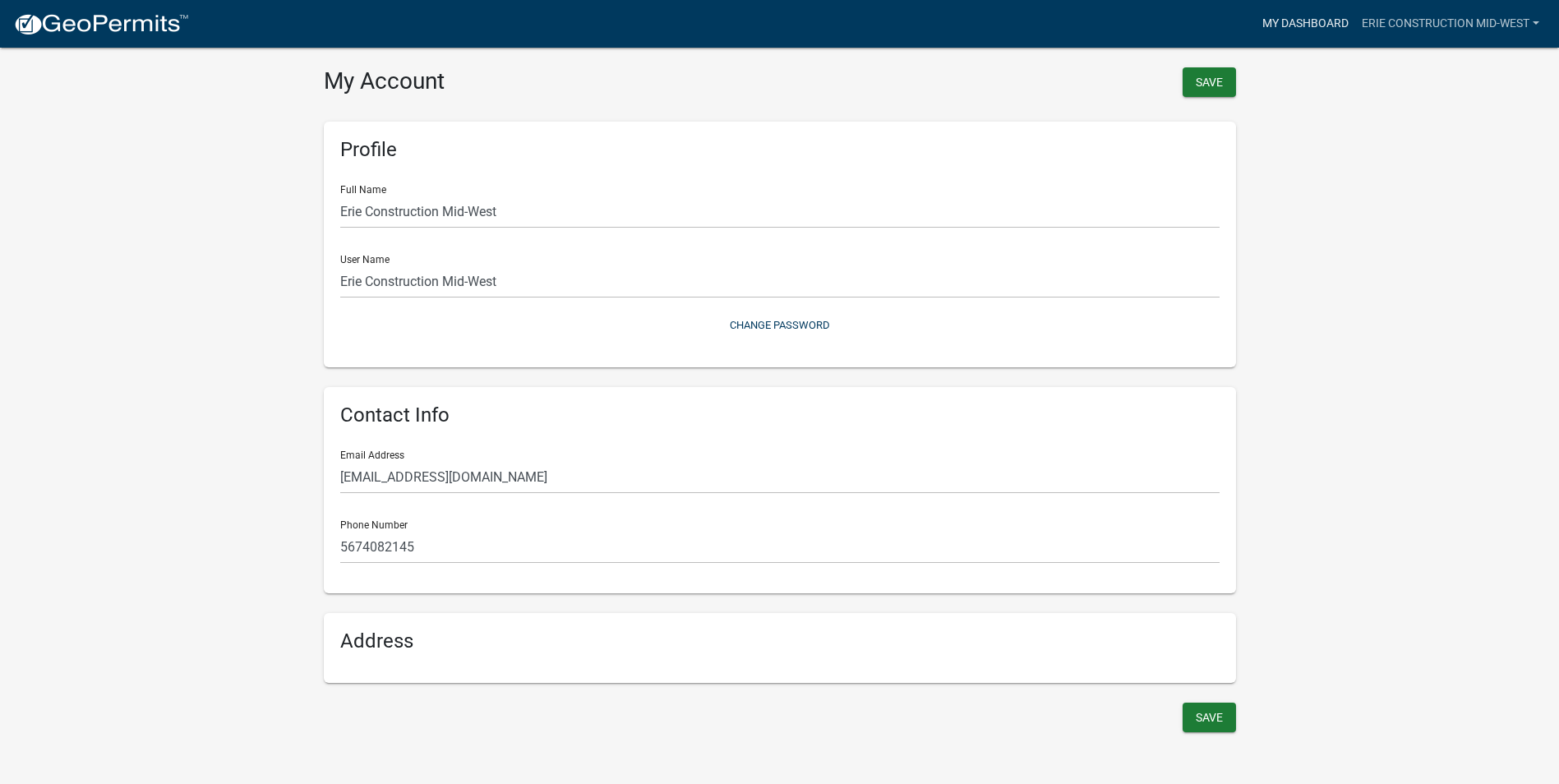
click at [1295, 20] on link "My Dashboard" at bounding box center [1305, 24] width 99 height 31
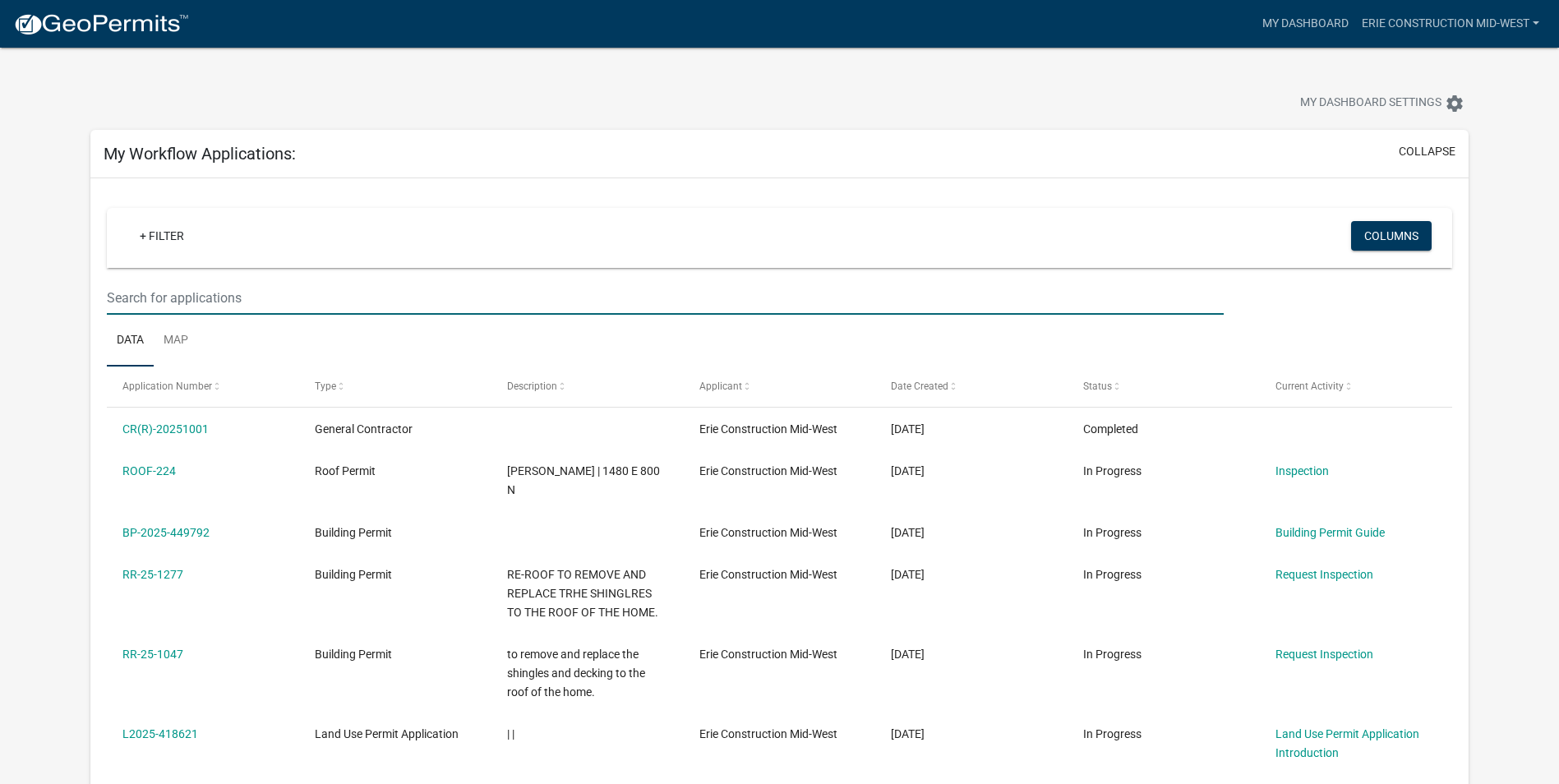
click at [454, 291] on input "text" at bounding box center [664, 297] width 1116 height 33
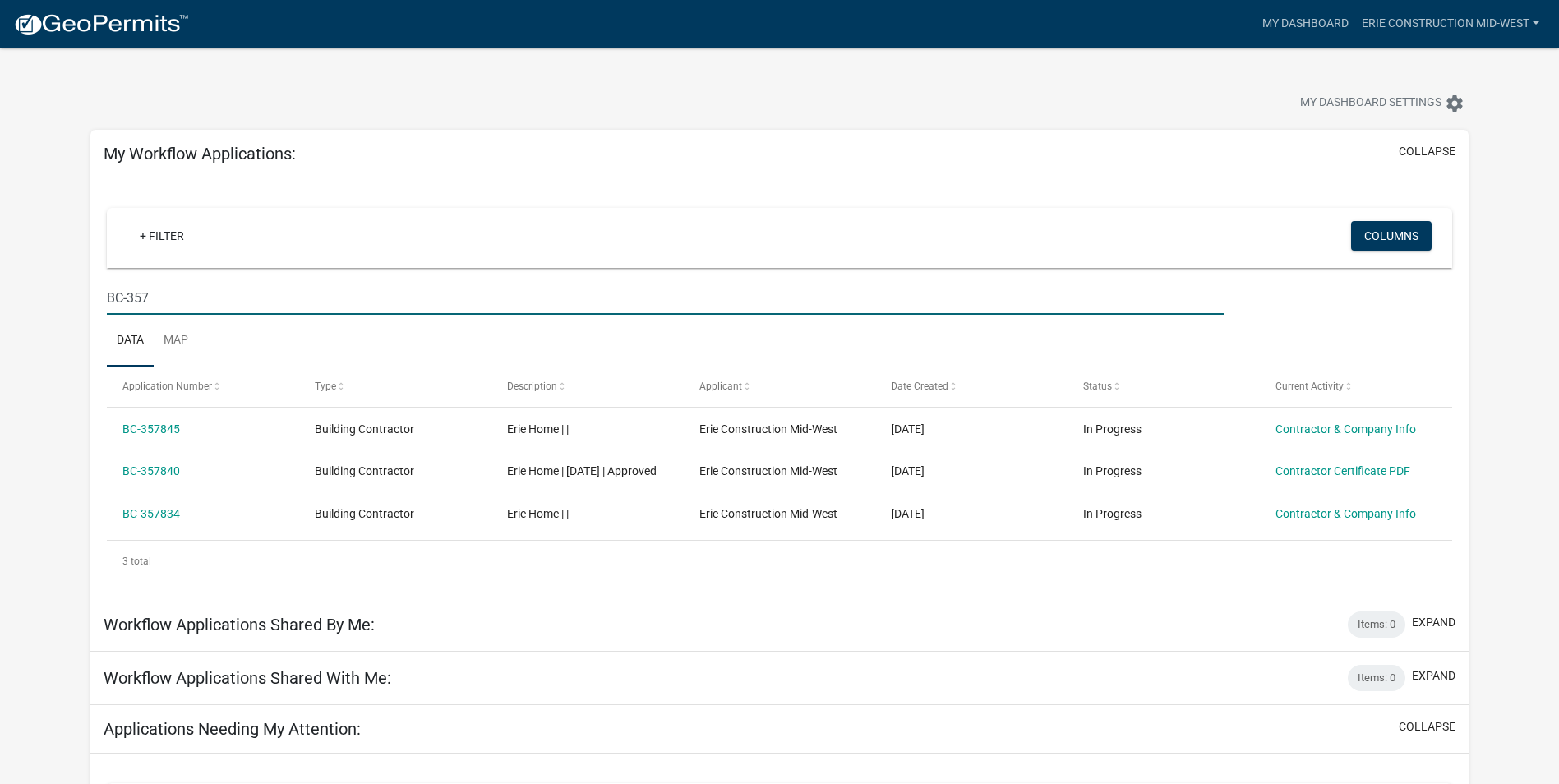
click at [660, 286] on input "BC-357" at bounding box center [664, 297] width 1116 height 33
type input "BC-357840"
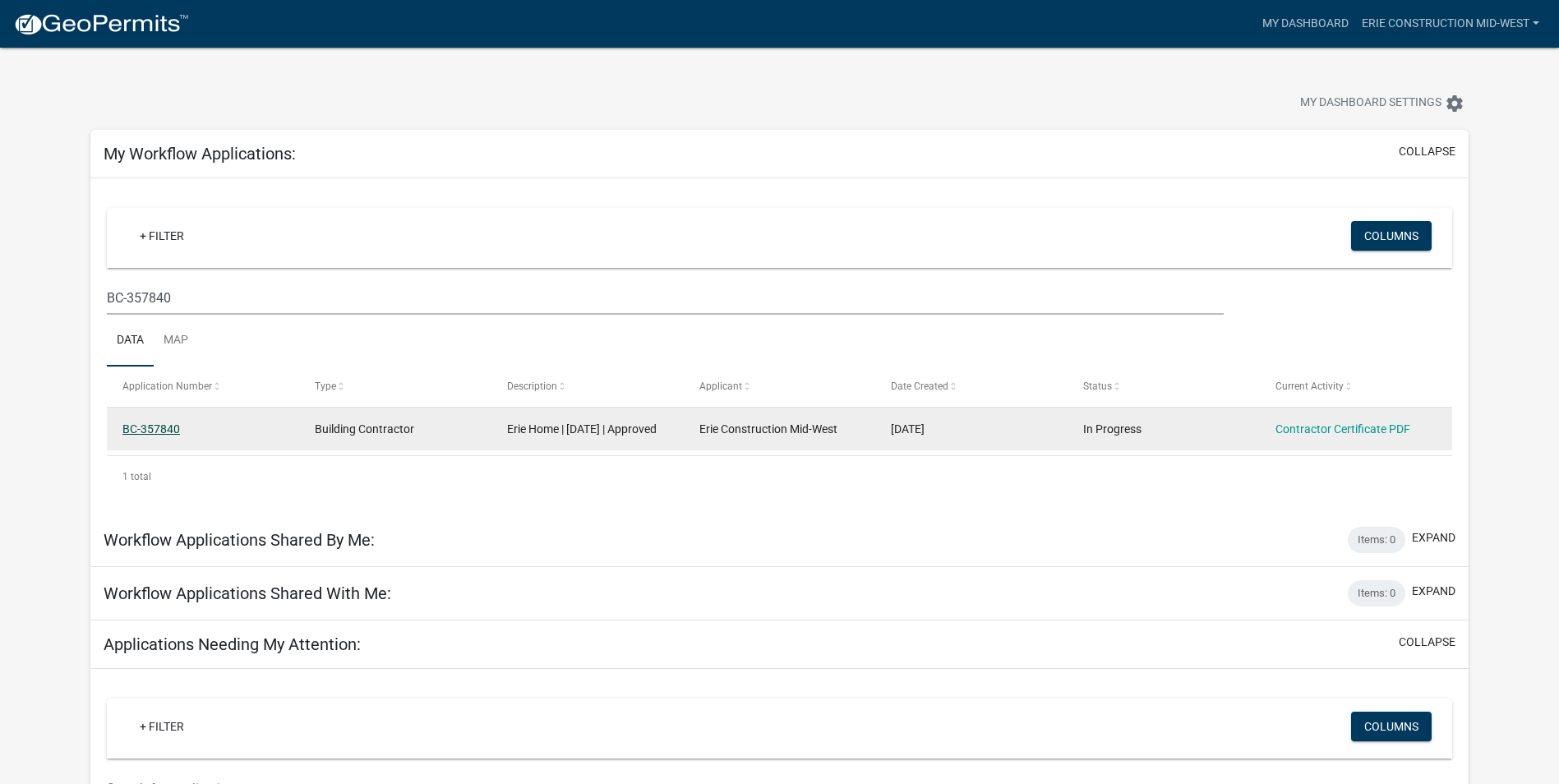
click at [156, 428] on link "BC-357840" at bounding box center [151, 429] width 57 height 13
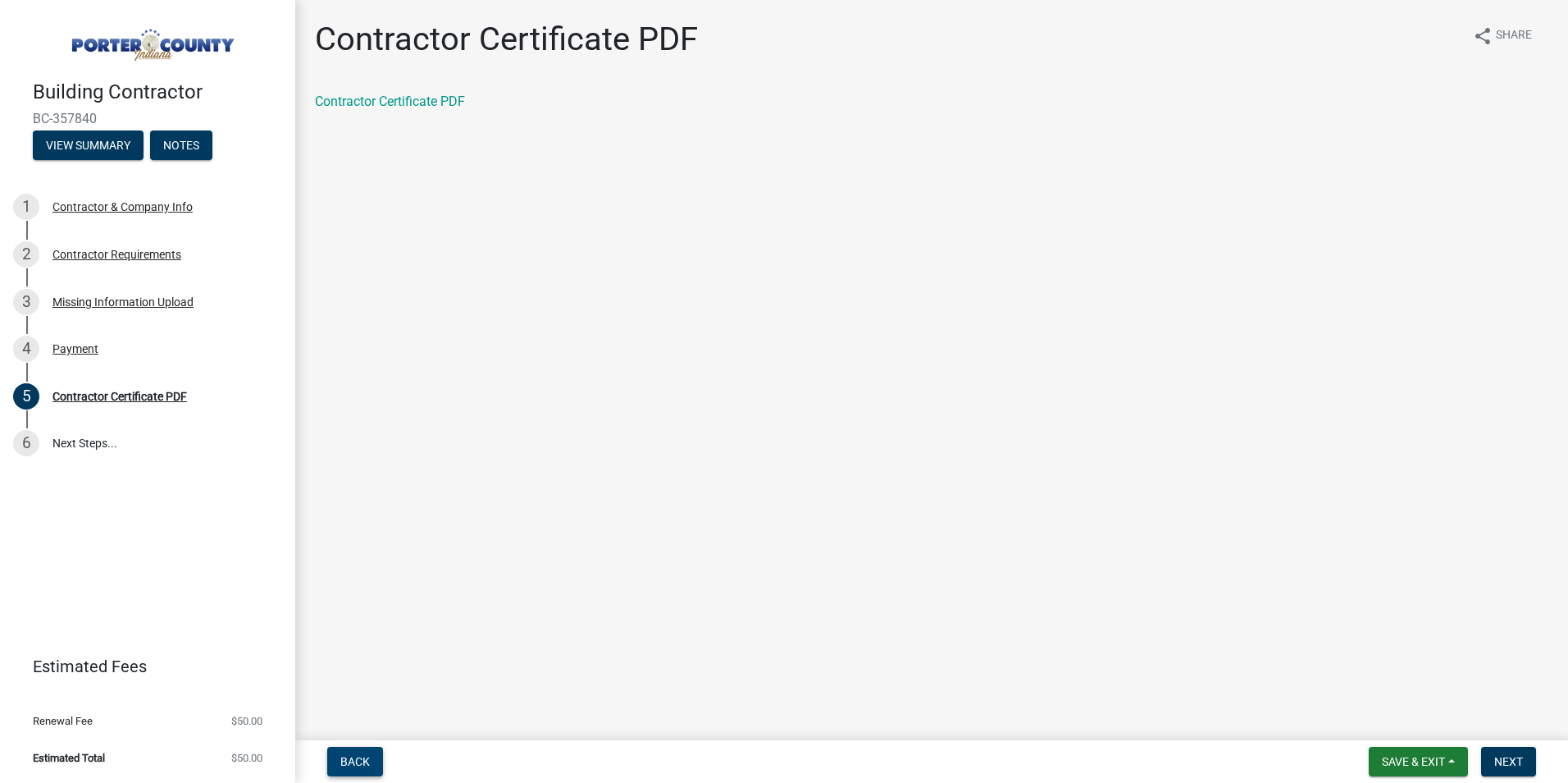
click at [357, 762] on span "Back" at bounding box center [354, 761] width 29 height 13
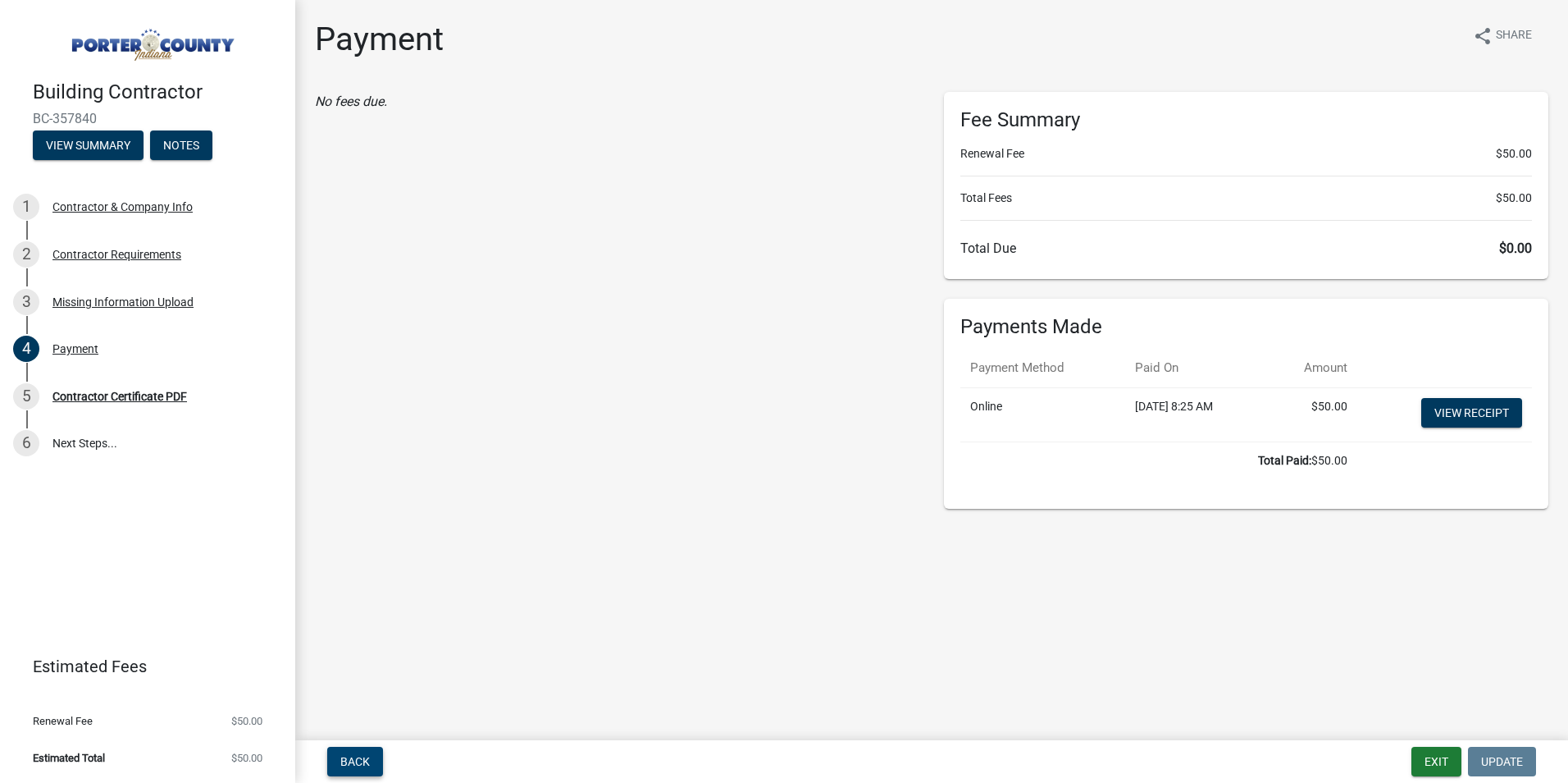
click at [357, 761] on span "Back" at bounding box center [354, 761] width 29 height 13
